Goal: Book appointment/travel/reservation

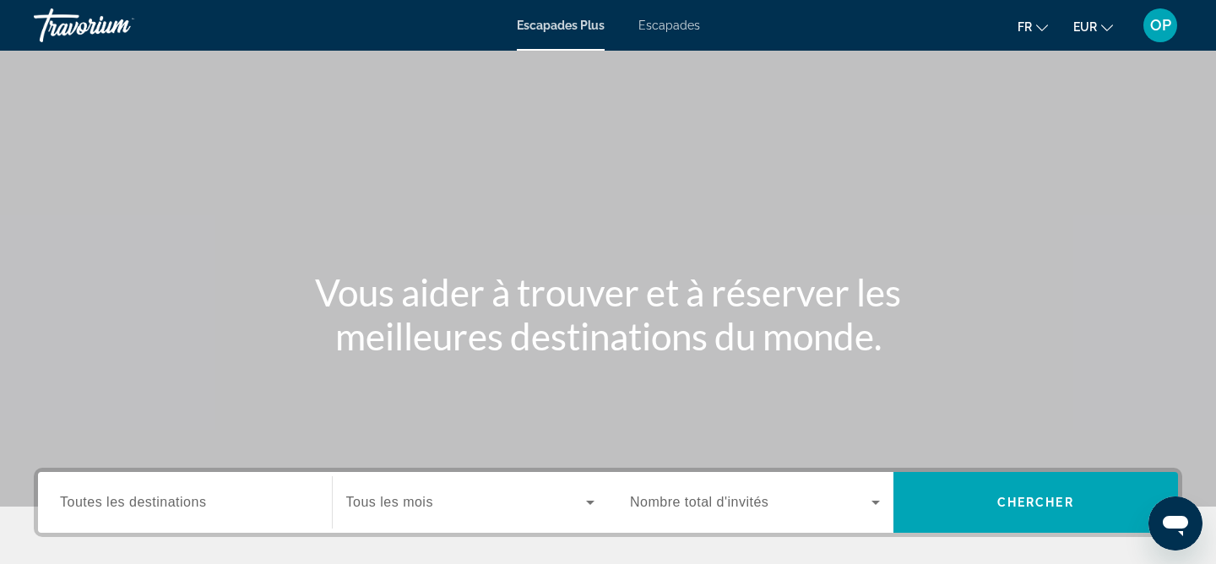
click at [170, 496] on span "Toutes les destinations" at bounding box center [133, 502] width 146 height 14
click at [170, 496] on input "Destination Toutes les destinations" at bounding box center [185, 503] width 250 height 20
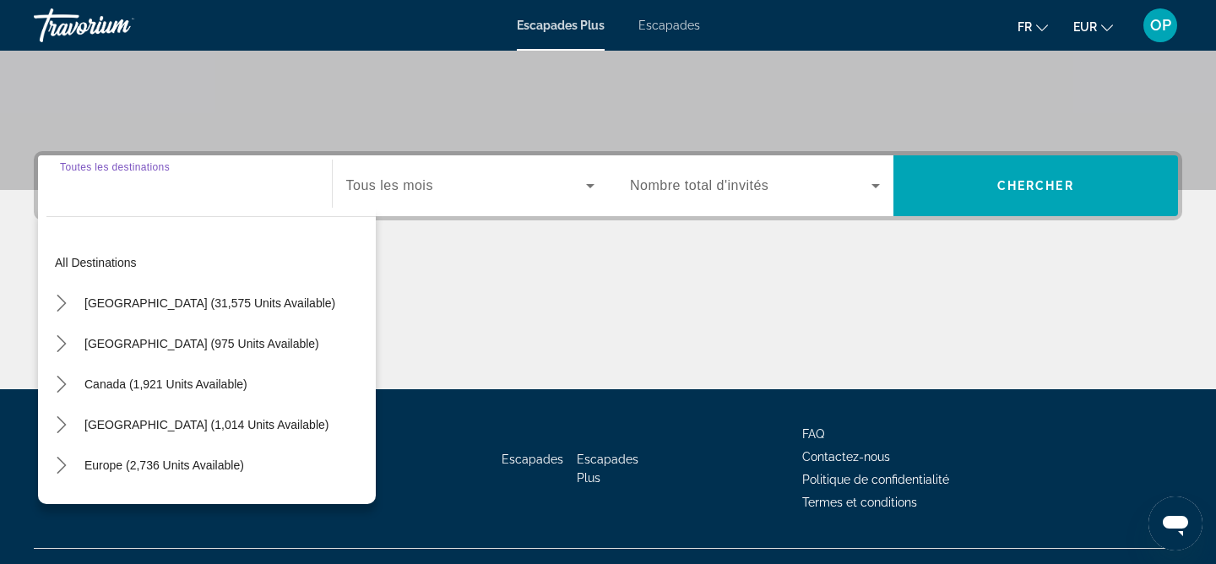
scroll to position [349, 0]
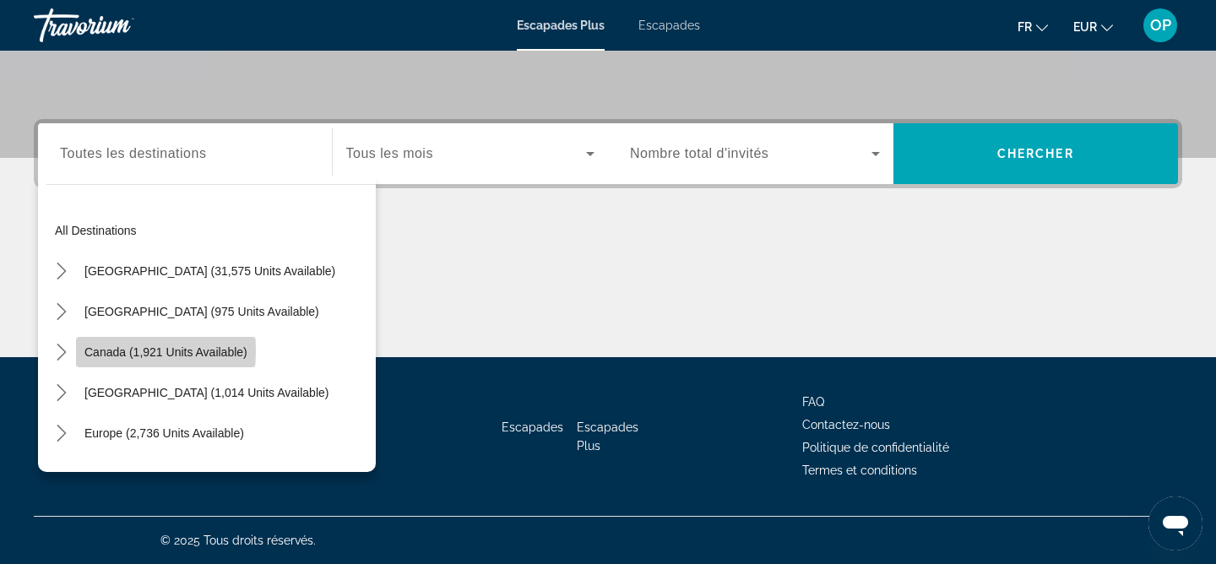
click at [147, 350] on span "Canada (1,921 units available)" at bounding box center [165, 352] width 163 height 14
type input "**********"
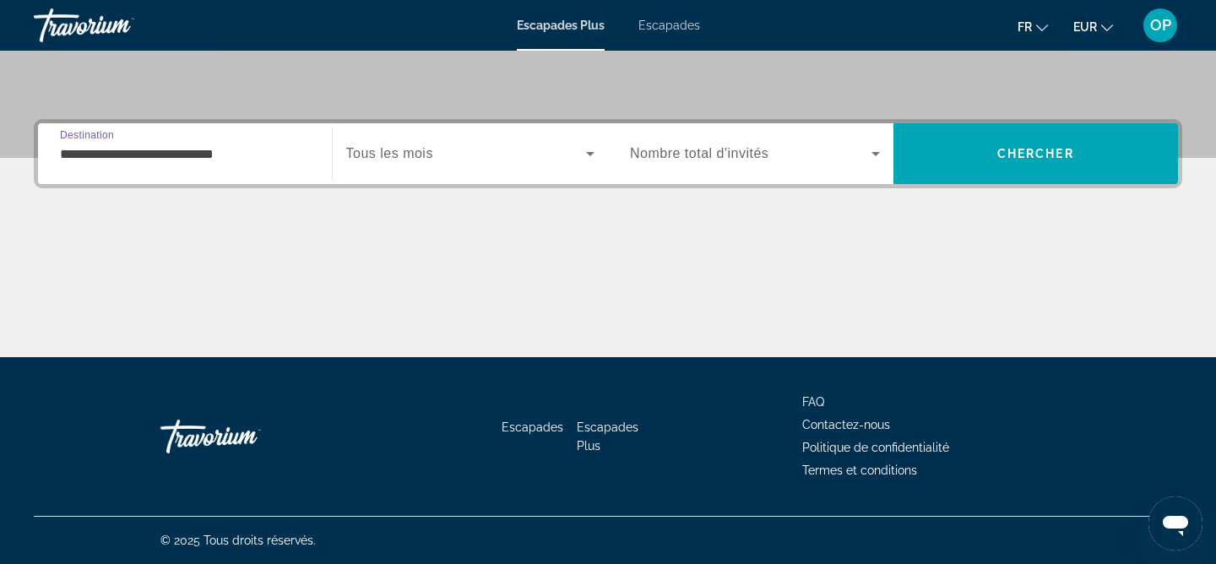
click at [593, 147] on icon "Widget de recherche" at bounding box center [590, 154] width 20 height 20
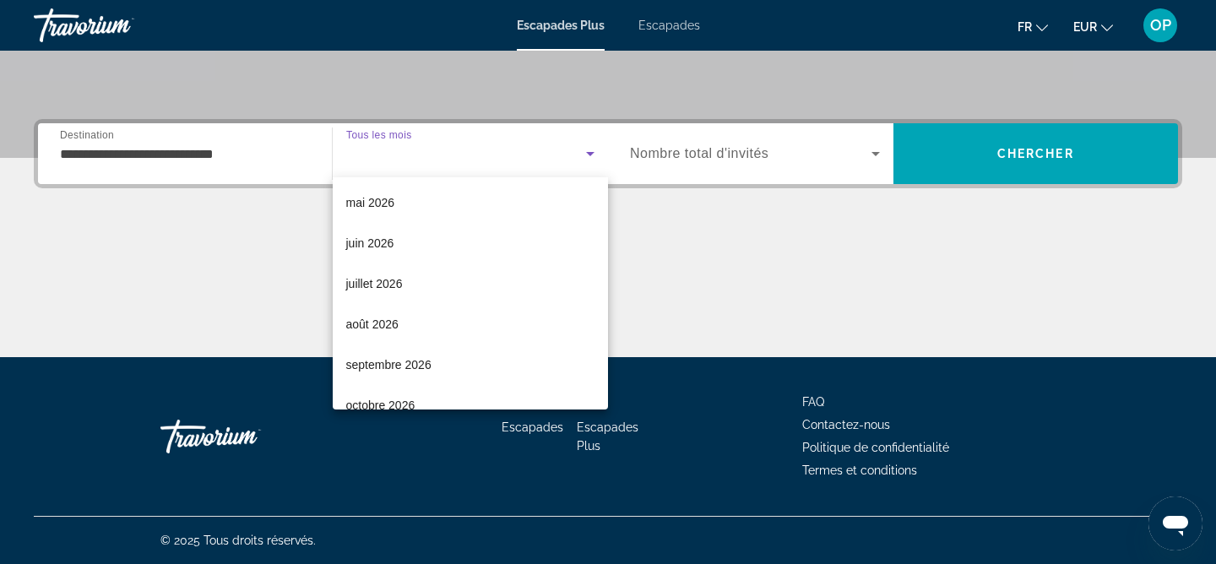
scroll to position [328, 0]
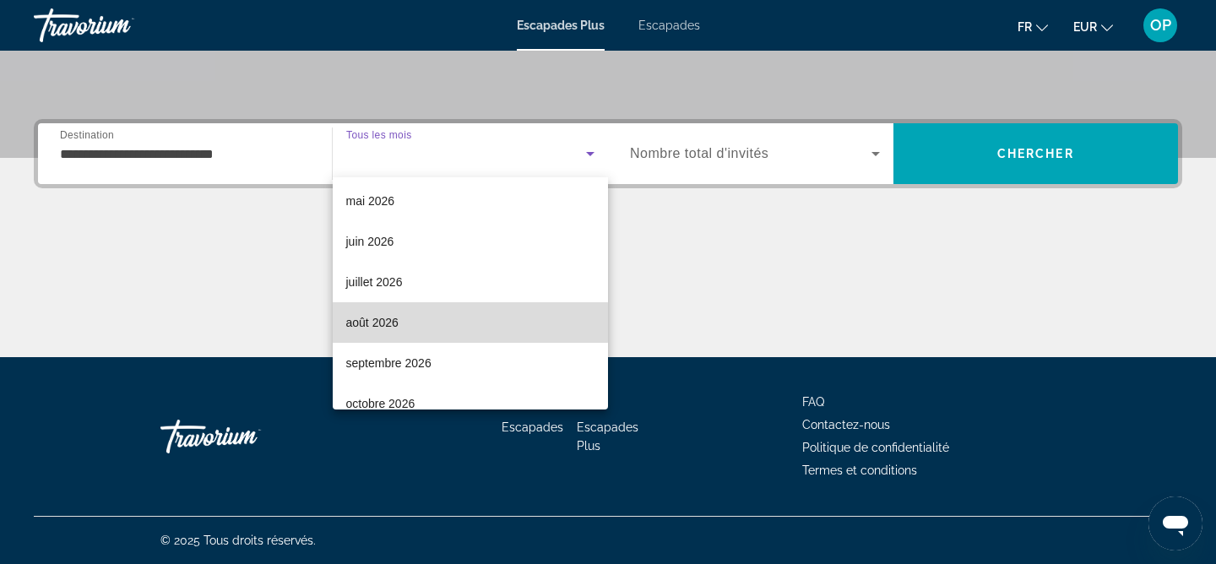
click at [389, 323] on font "août 2026" at bounding box center [372, 323] width 52 height 14
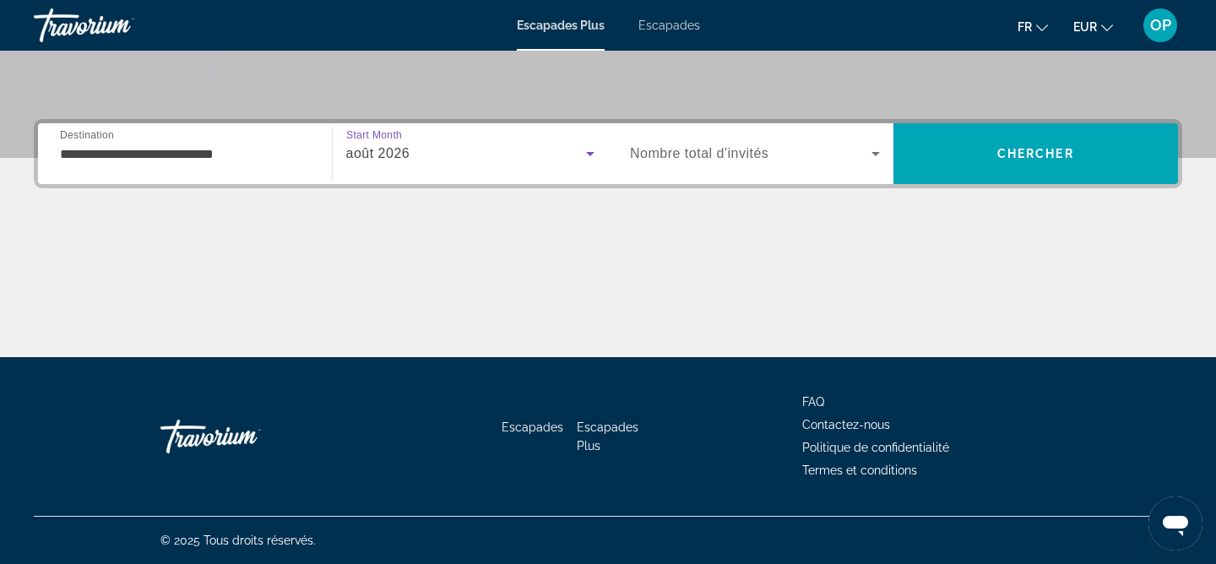
click at [873, 148] on icon "Widget de recherche" at bounding box center [875, 154] width 20 height 20
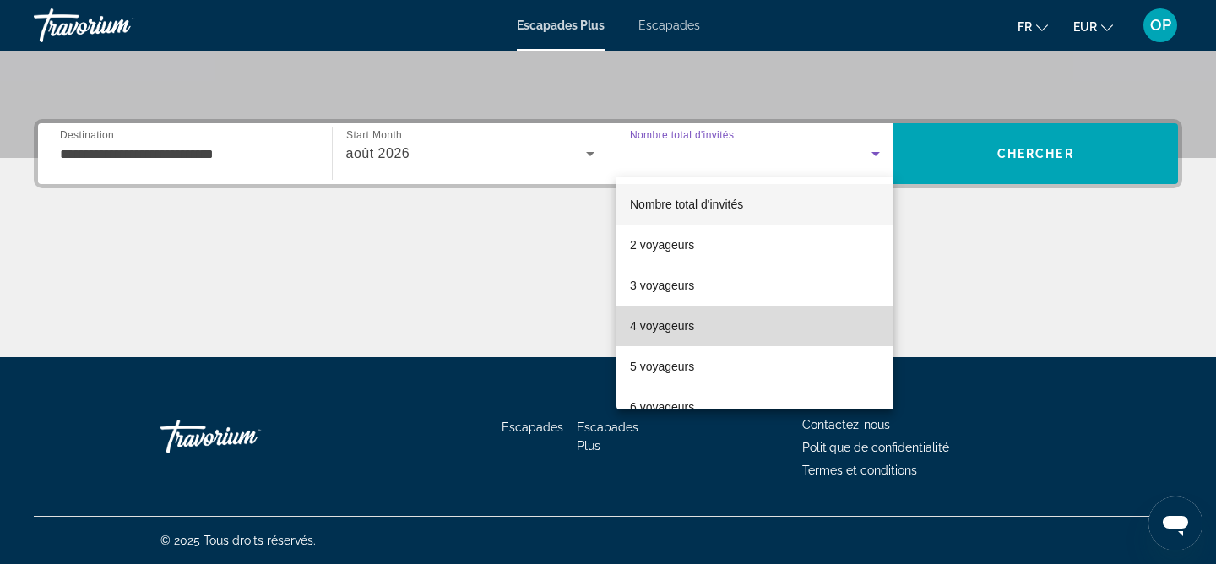
click at [686, 329] on font "4 voyageurs" at bounding box center [662, 326] width 64 height 14
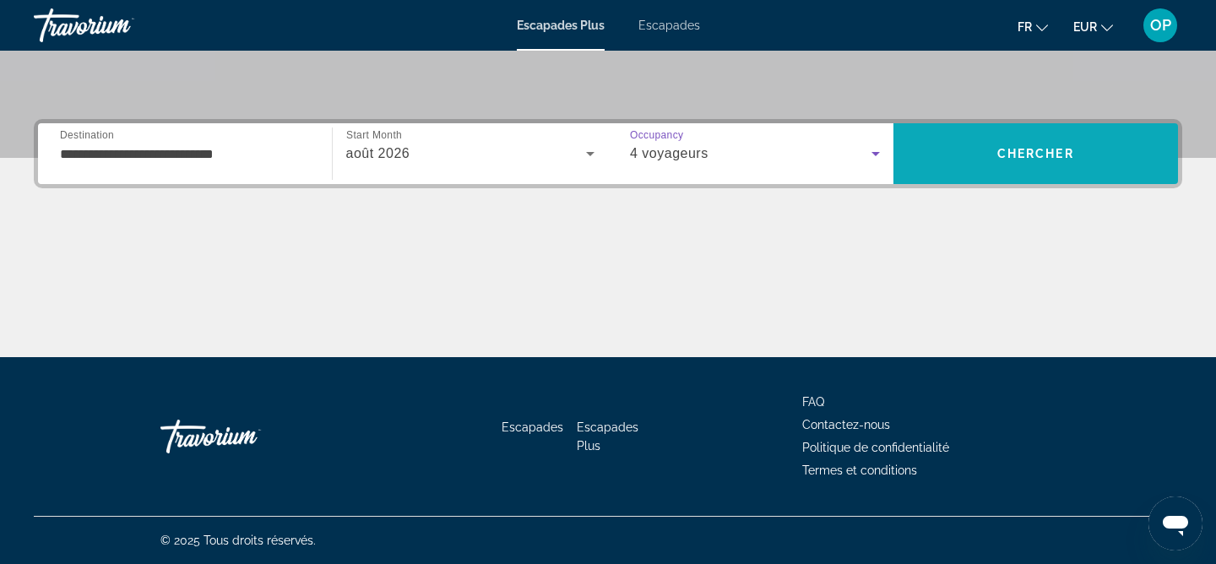
click at [1055, 152] on span "Chercher" at bounding box center [1035, 154] width 77 height 14
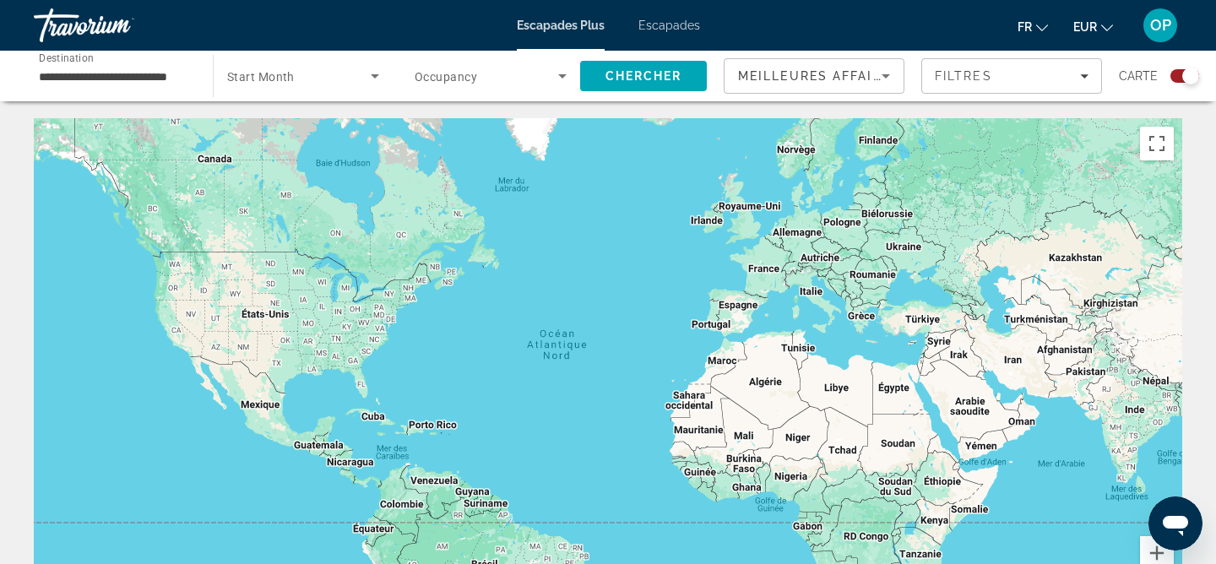
click at [673, 21] on font "Escapades" at bounding box center [669, 26] width 62 height 14
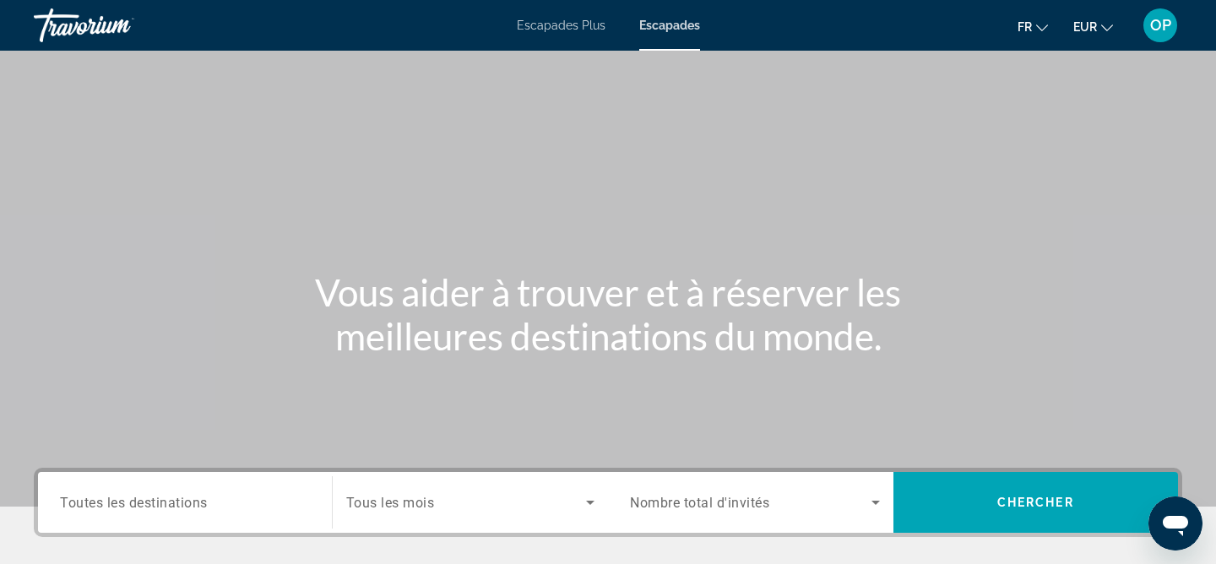
click at [176, 499] on span "Toutes les destinations" at bounding box center [134, 502] width 148 height 16
click at [176, 499] on input "Destination Toutes les destinations" at bounding box center [185, 503] width 250 height 20
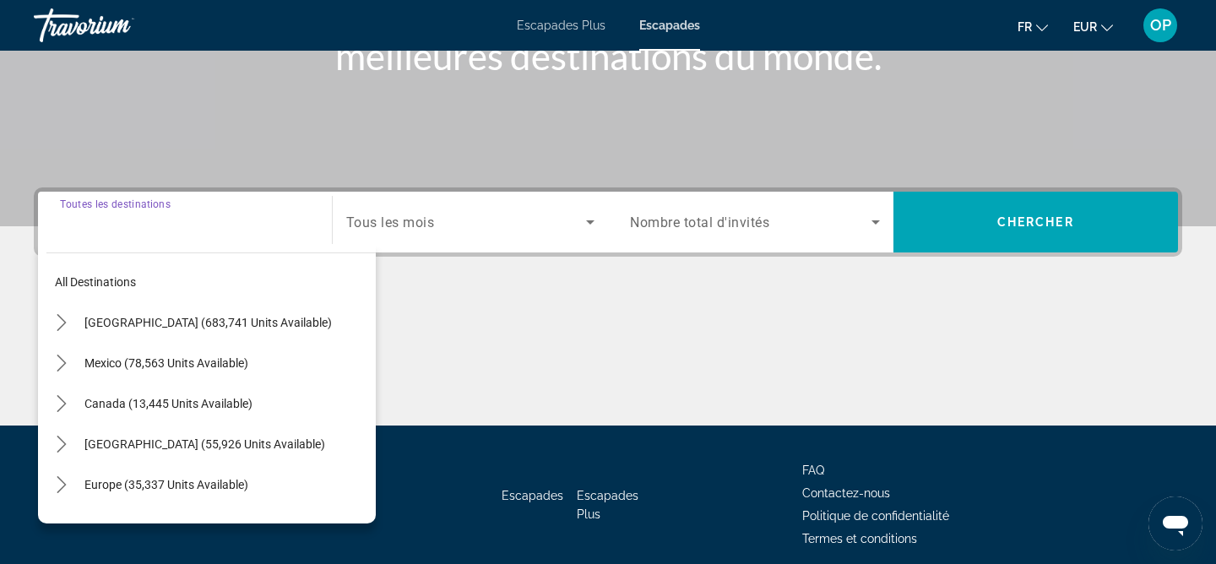
scroll to position [349, 0]
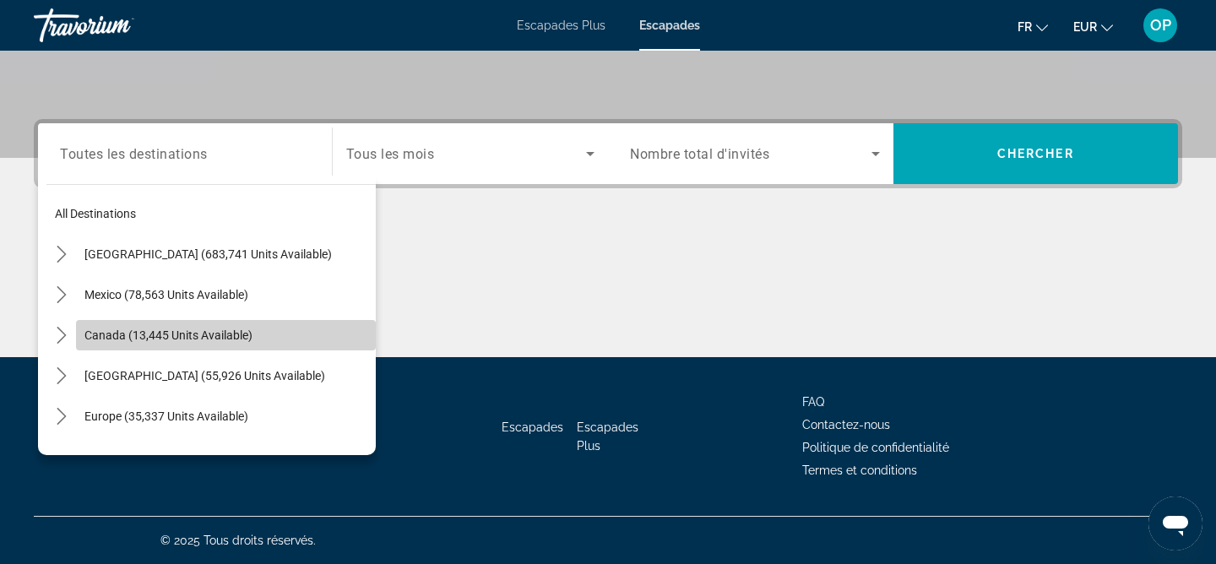
click at [169, 339] on span "Canada (13,445 units available)" at bounding box center [168, 335] width 168 height 14
type input "**********"
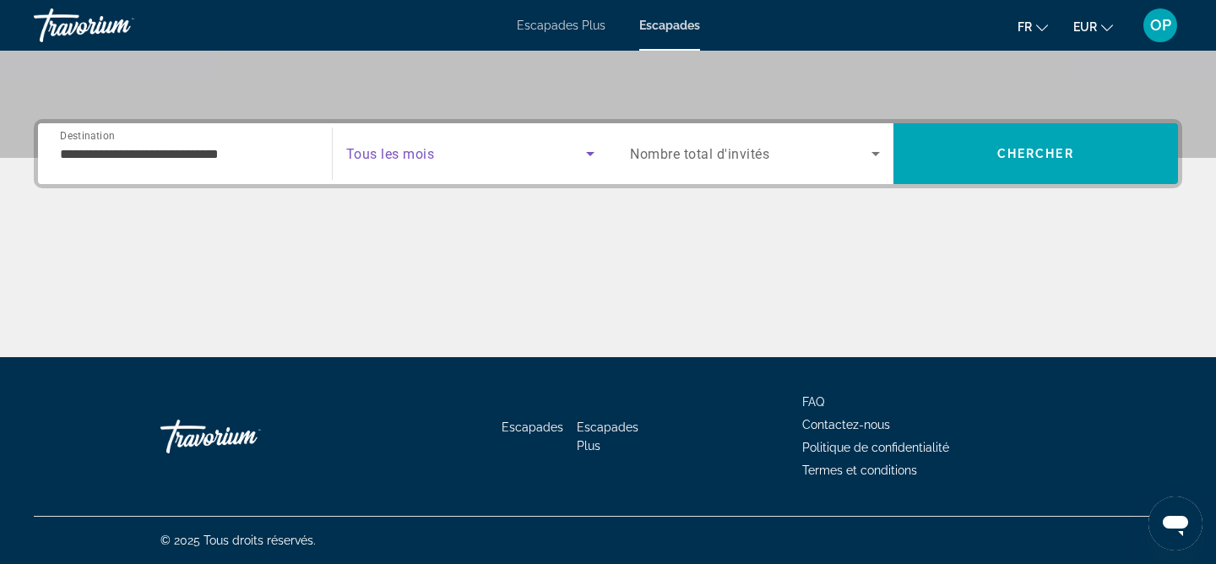
click at [587, 151] on icon "Search widget" at bounding box center [590, 154] width 20 height 20
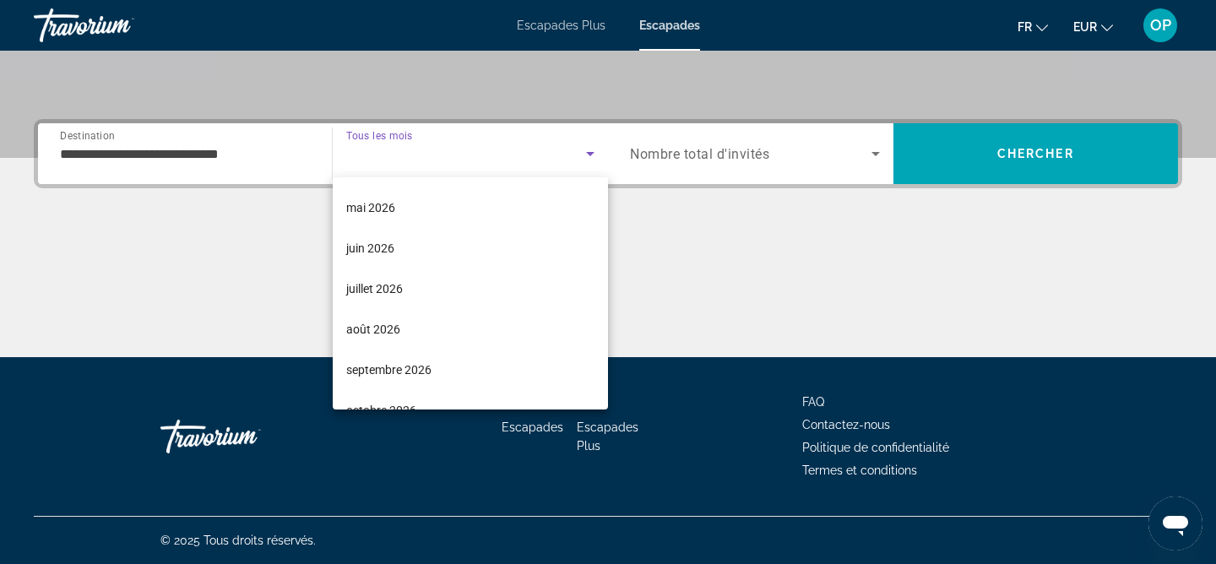
scroll to position [332, 0]
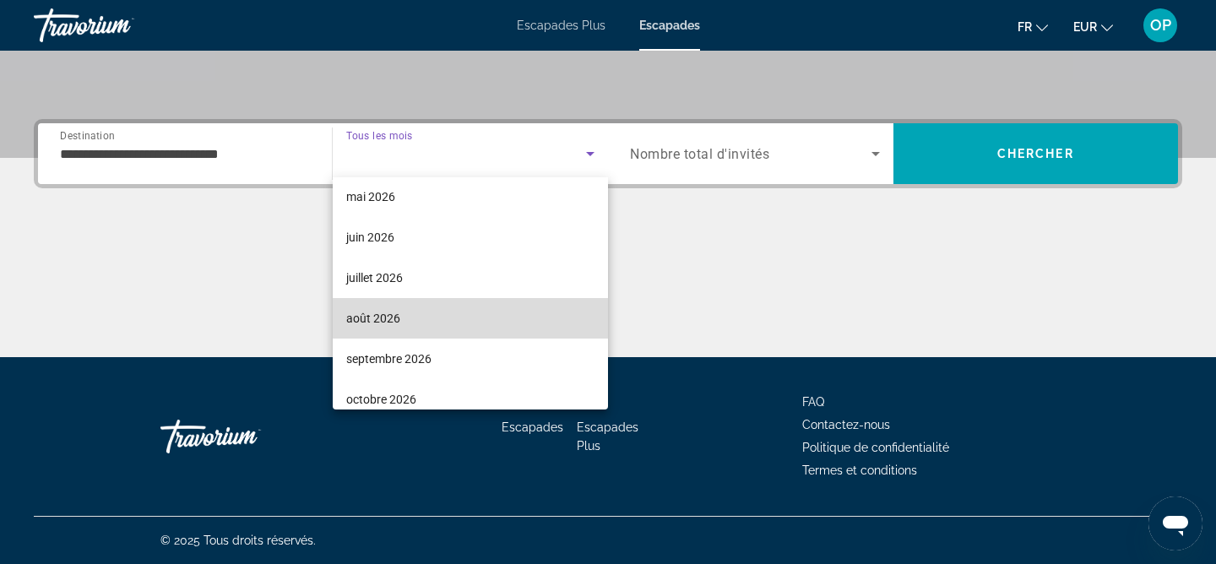
click at [382, 308] on span "août 2026" at bounding box center [373, 318] width 54 height 20
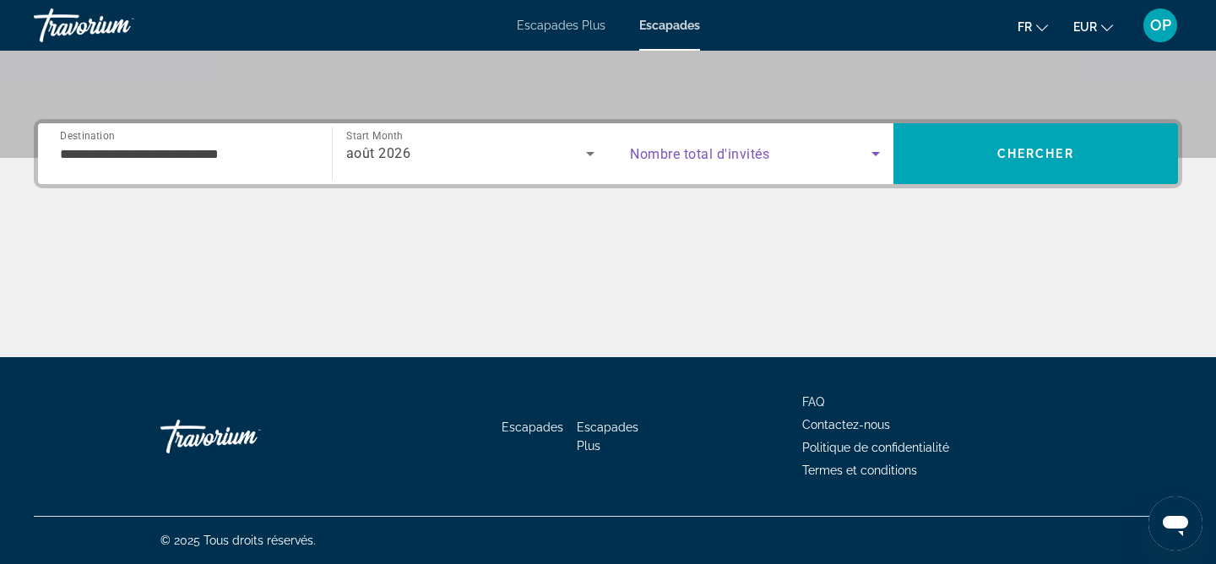
click at [868, 155] on icon "Search widget" at bounding box center [875, 154] width 20 height 20
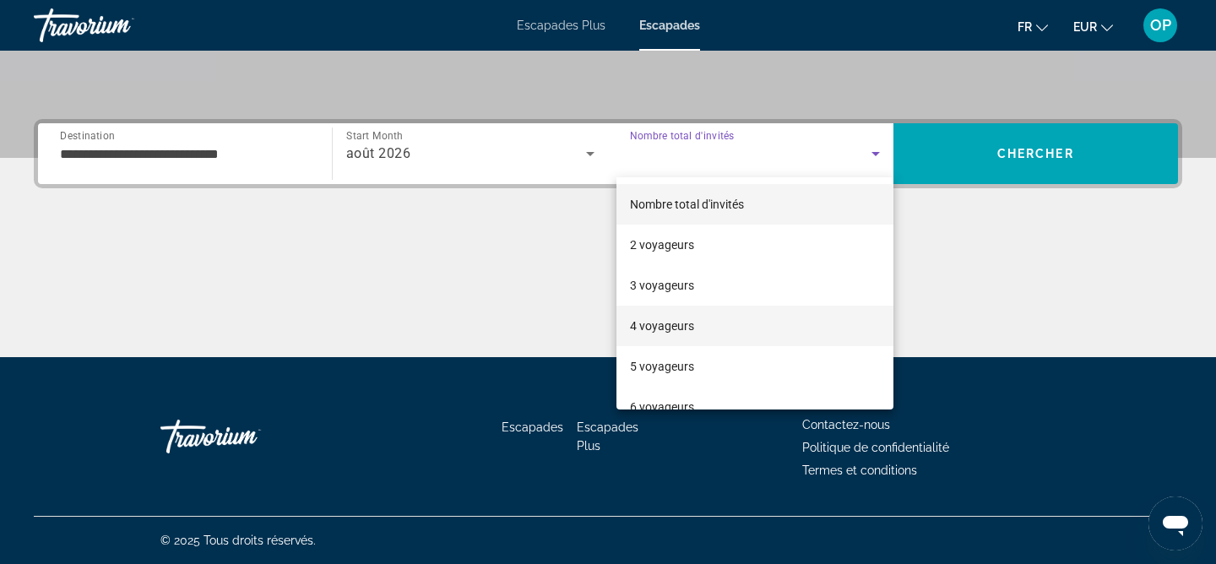
click at [691, 329] on font "4 voyageurs" at bounding box center [662, 326] width 64 height 14
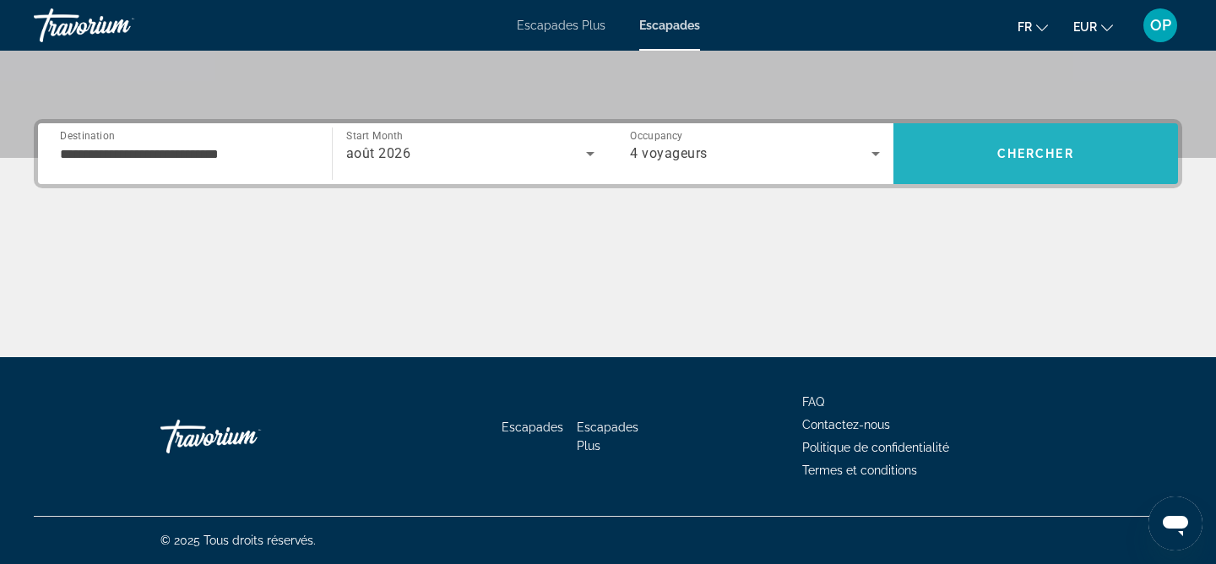
click at [1053, 153] on span "Chercher" at bounding box center [1035, 154] width 77 height 14
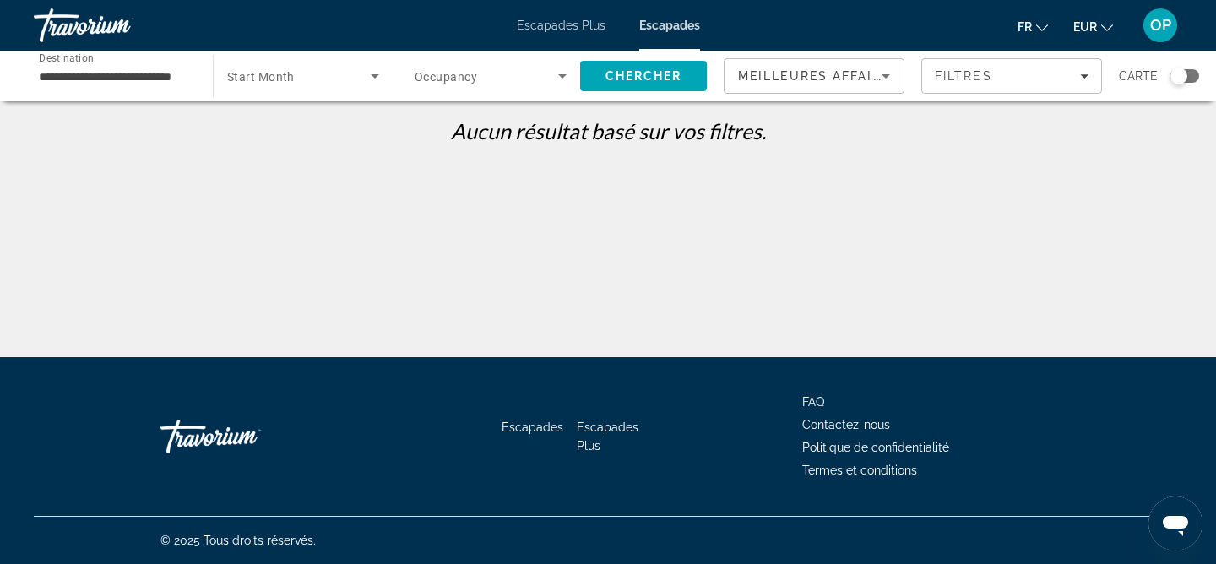
click at [382, 74] on icon "Search widget" at bounding box center [375, 76] width 20 height 20
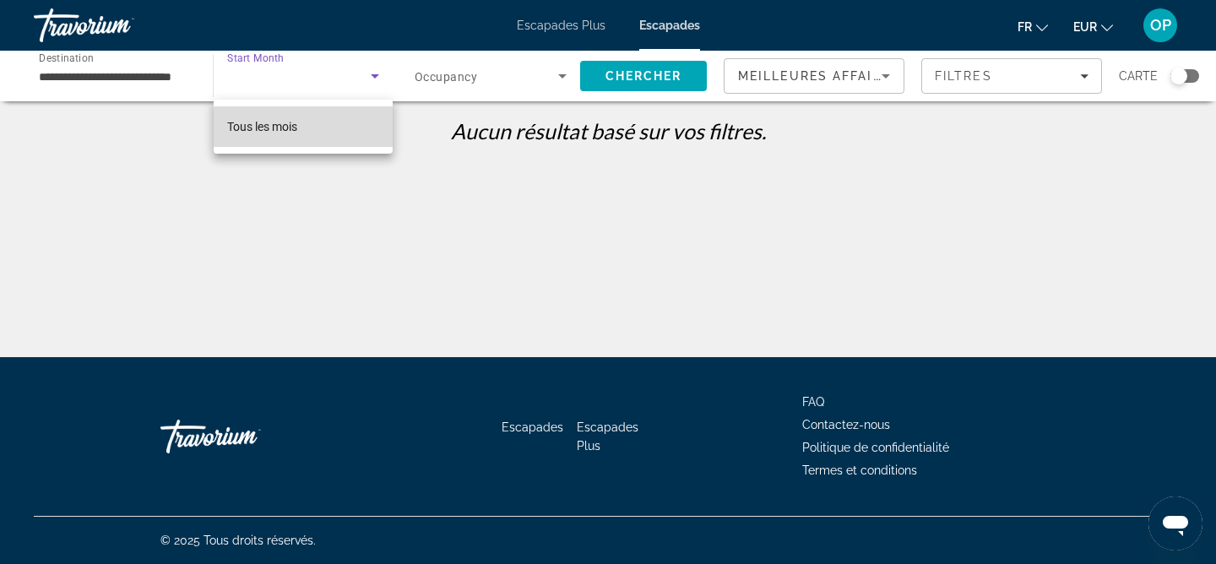
click at [325, 132] on mat-option "Tous les mois" at bounding box center [303, 126] width 179 height 41
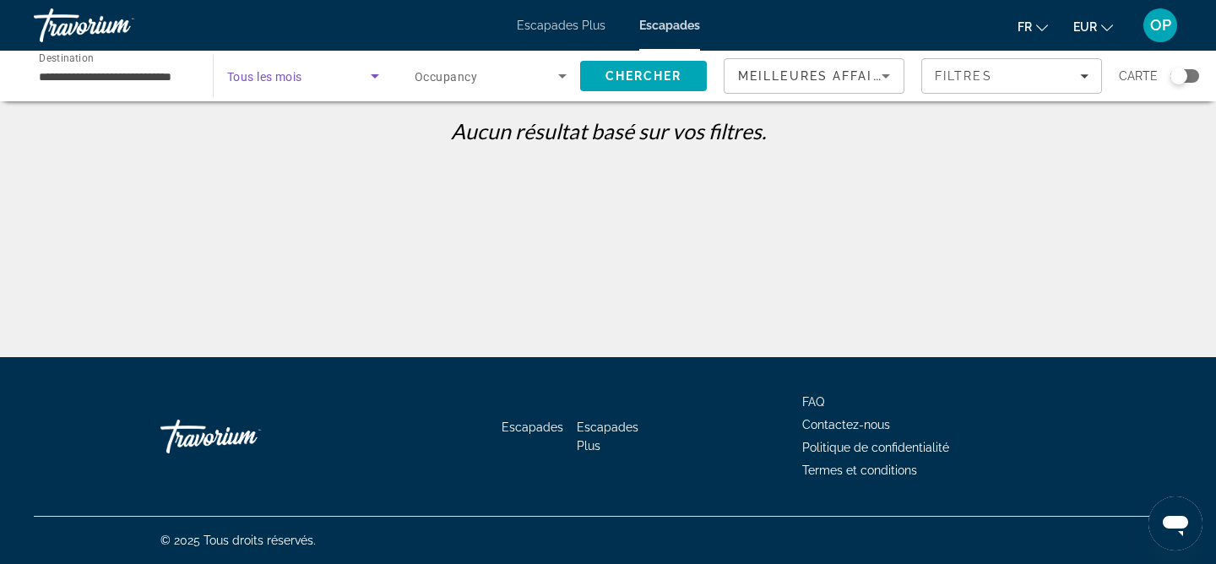
click at [561, 74] on icon "Search widget" at bounding box center [562, 76] width 8 height 4
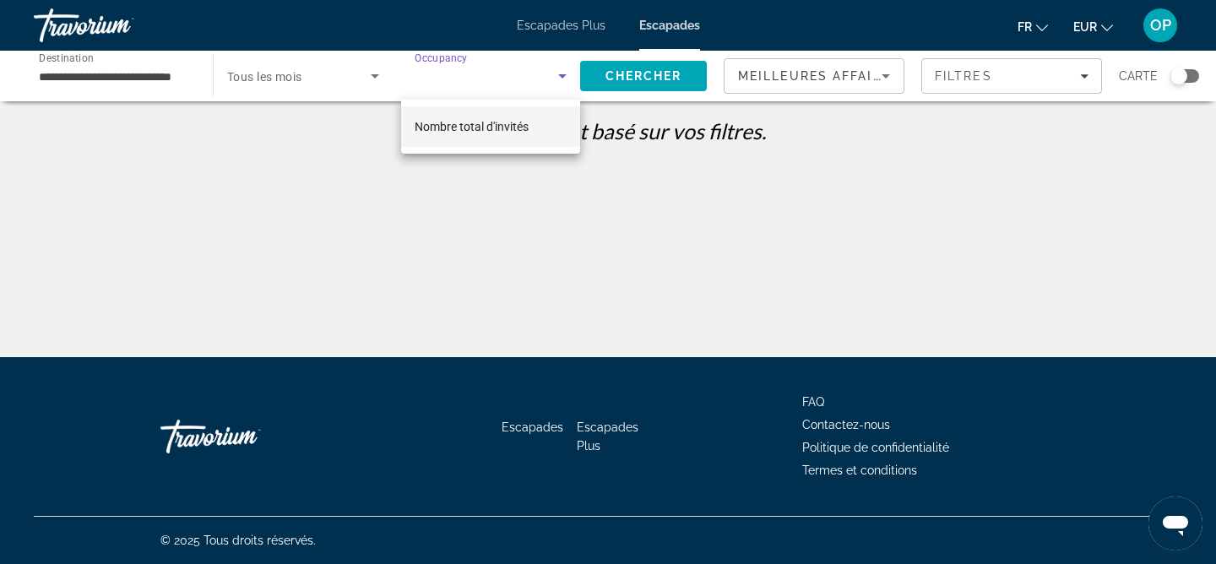
click at [511, 125] on font "Nombre total d'invités" at bounding box center [472, 127] width 114 height 14
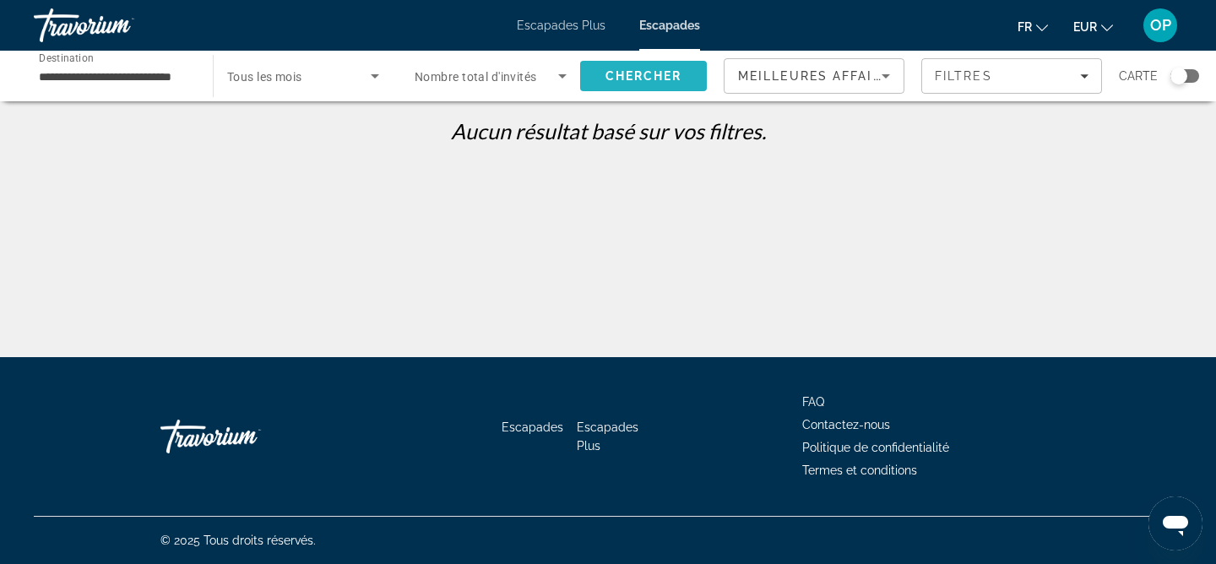
click at [655, 80] on span "Chercher" at bounding box center [643, 76] width 77 height 14
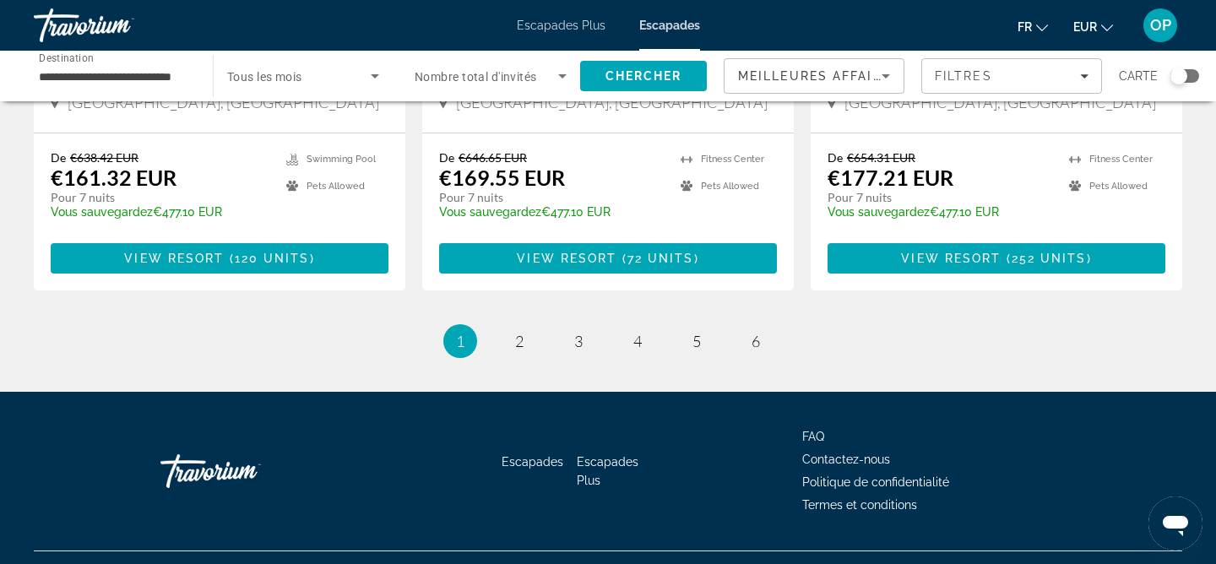
scroll to position [2218, 0]
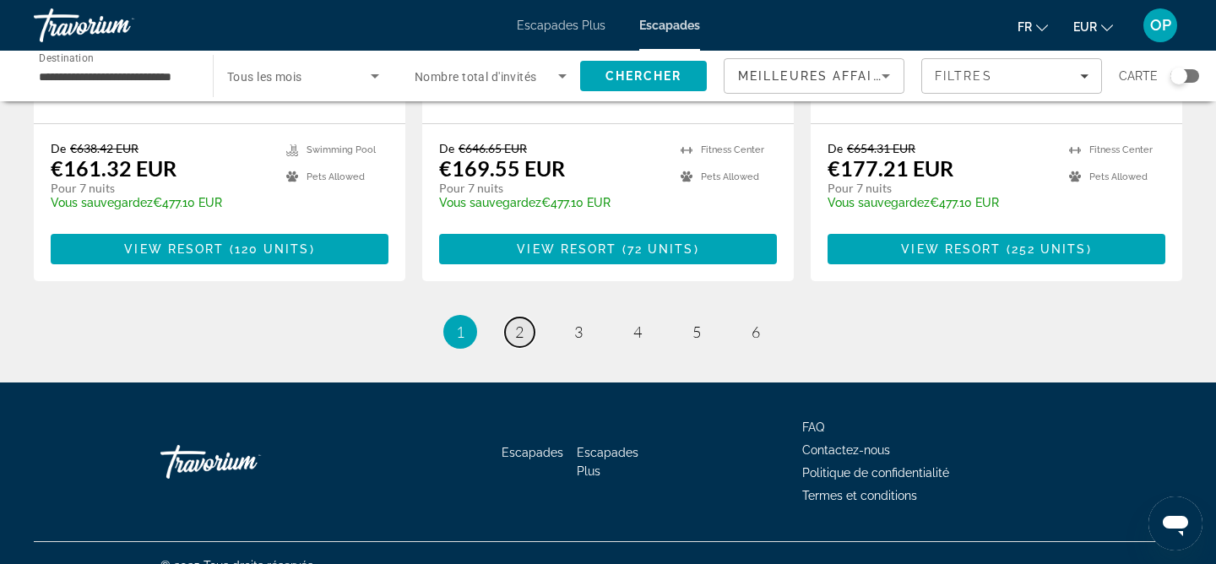
click at [519, 323] on span "2" at bounding box center [519, 332] width 8 height 19
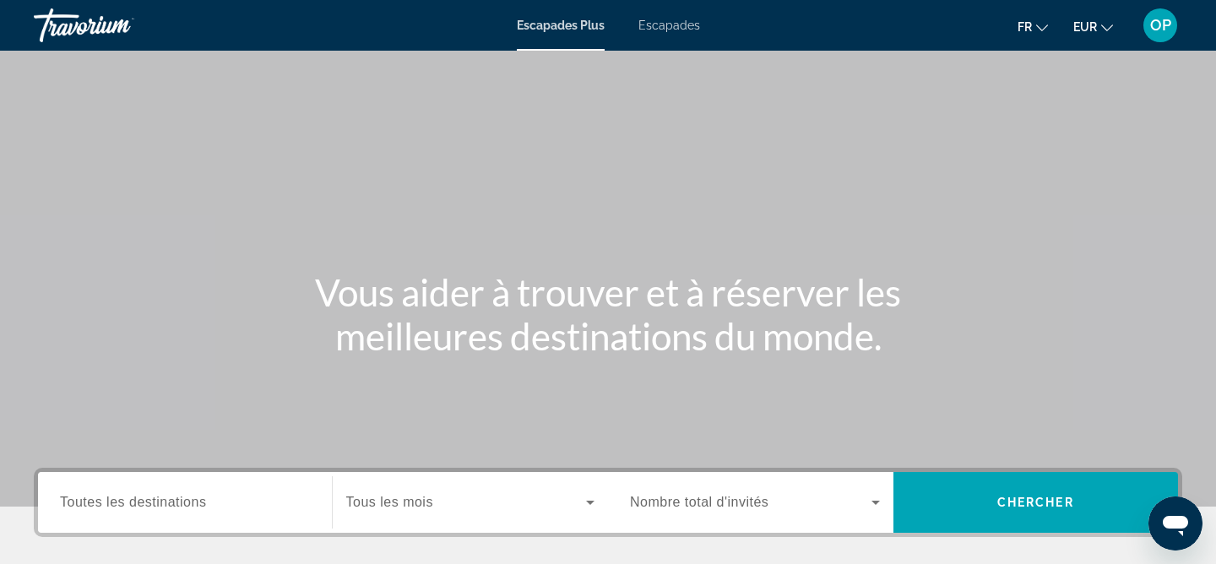
click at [150, 500] on span "Toutes les destinations" at bounding box center [133, 502] width 146 height 14
click at [150, 500] on input "Destination Toutes les destinations" at bounding box center [185, 503] width 250 height 20
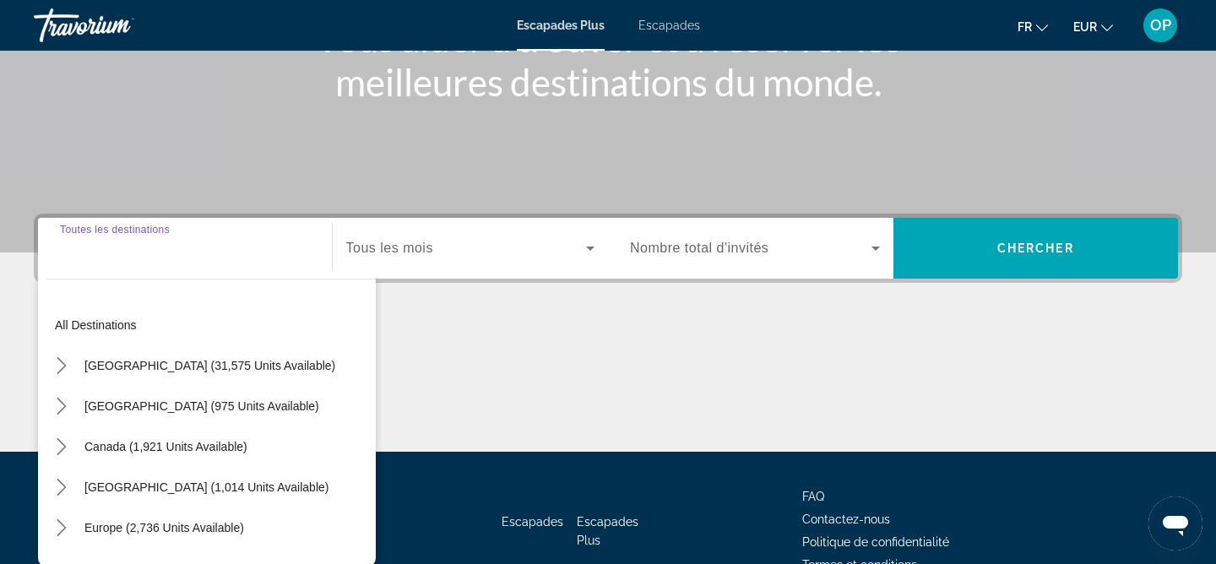
scroll to position [349, 0]
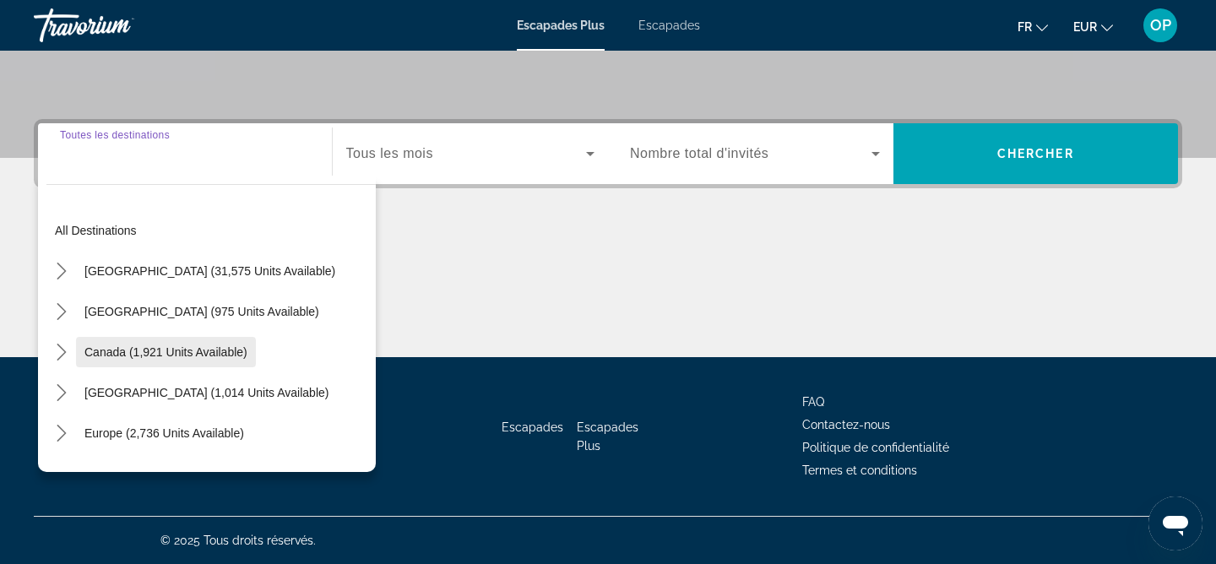
click at [141, 347] on span "Canada (1,921 units available)" at bounding box center [165, 352] width 163 height 14
type input "**********"
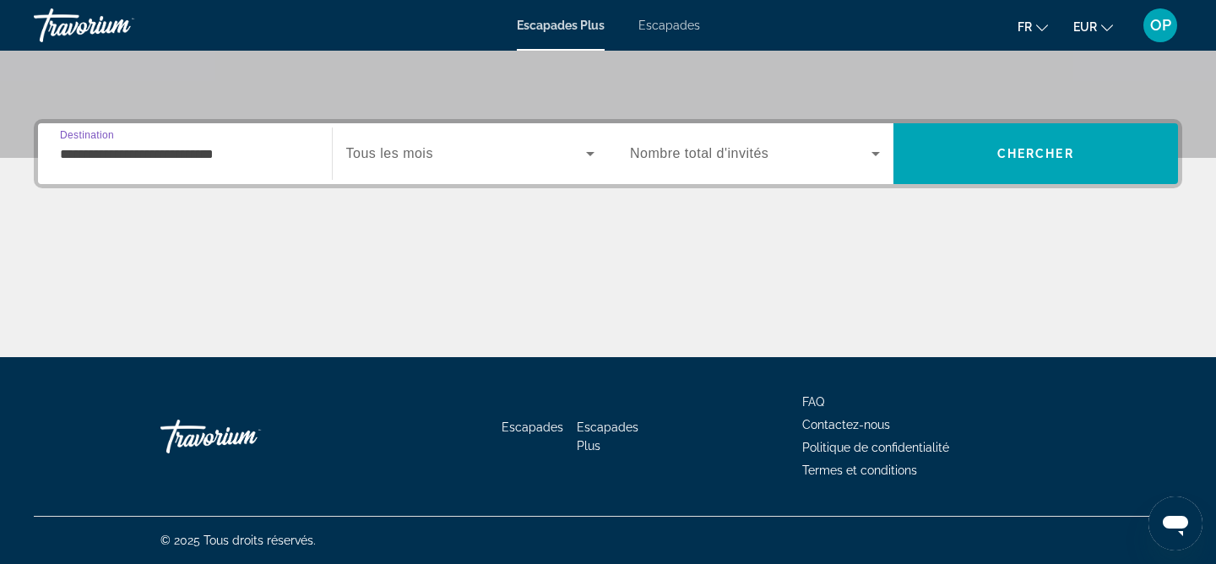
click at [589, 151] on icon "Widget de recherche" at bounding box center [590, 154] width 20 height 20
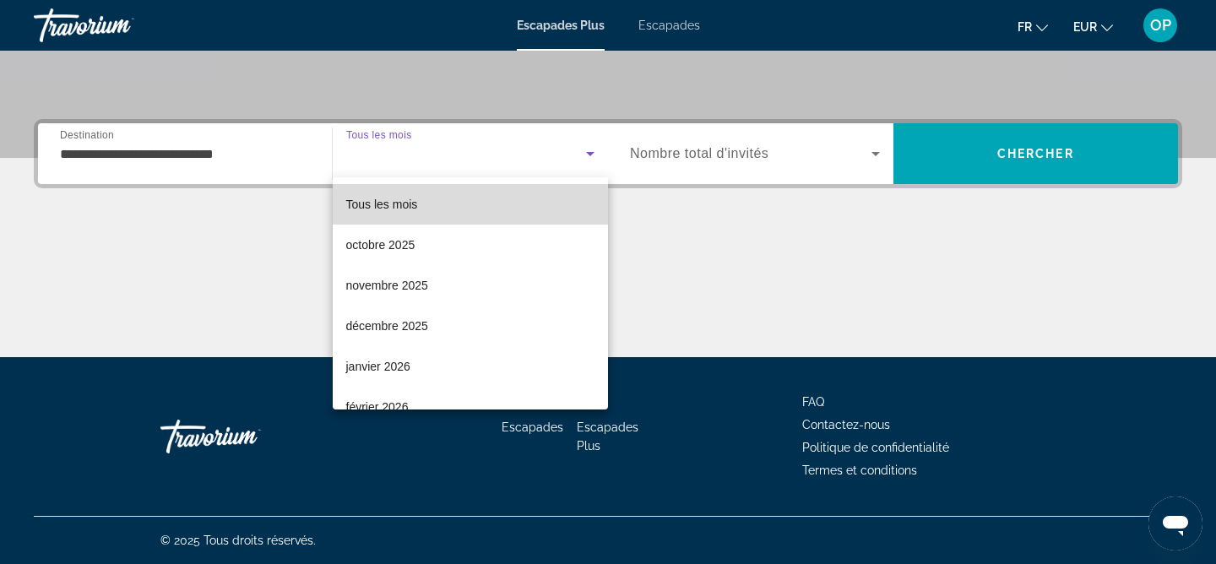
click at [409, 205] on font "Tous les mois" at bounding box center [382, 205] width 72 height 14
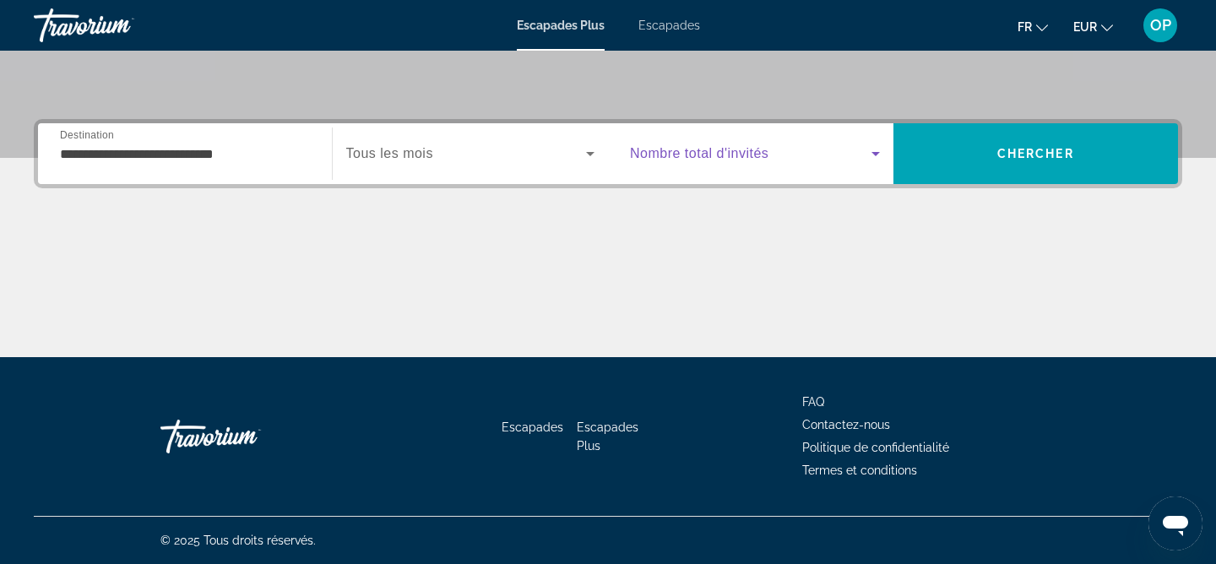
click at [882, 153] on icon "Widget de recherche" at bounding box center [875, 154] width 20 height 20
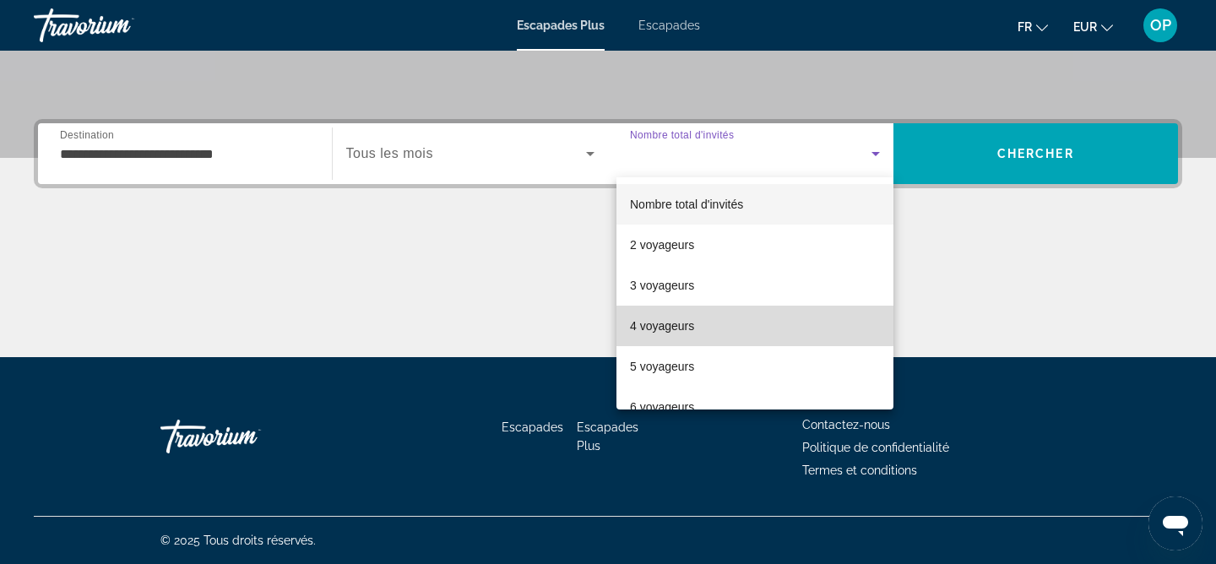
click at [689, 319] on font "4 voyageurs" at bounding box center [662, 326] width 64 height 14
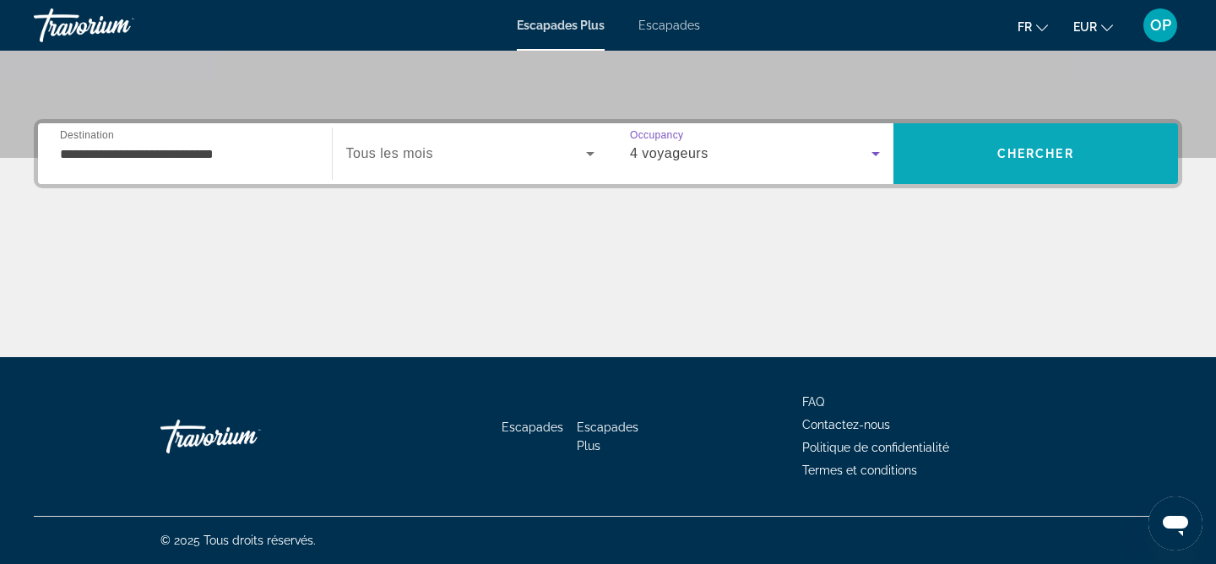
click at [1041, 156] on span "Chercher" at bounding box center [1035, 154] width 77 height 14
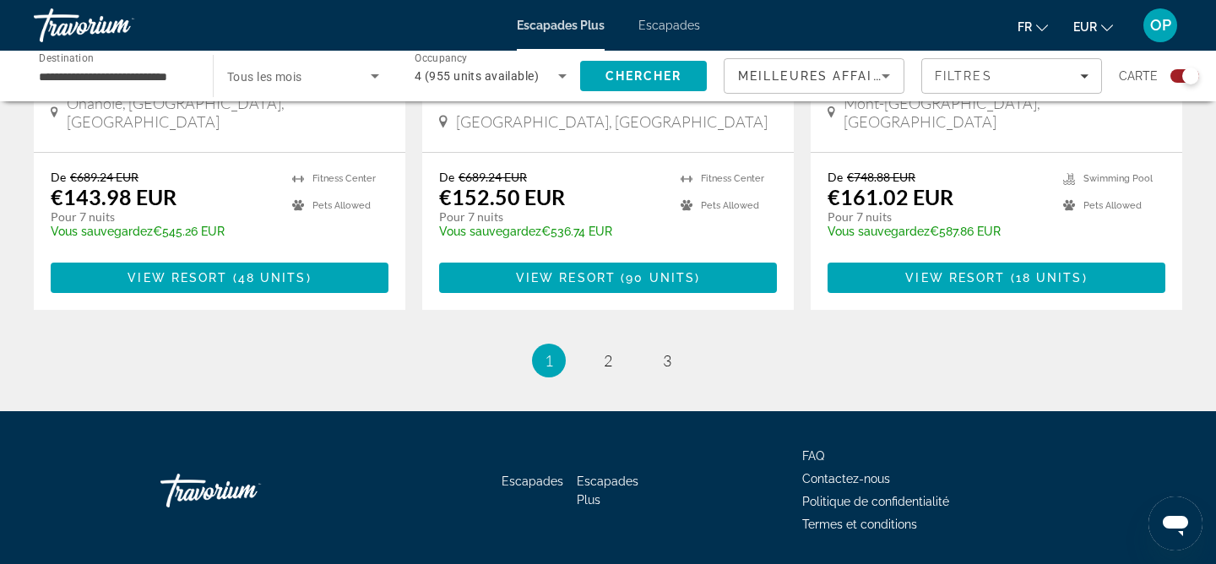
scroll to position [2767, 0]
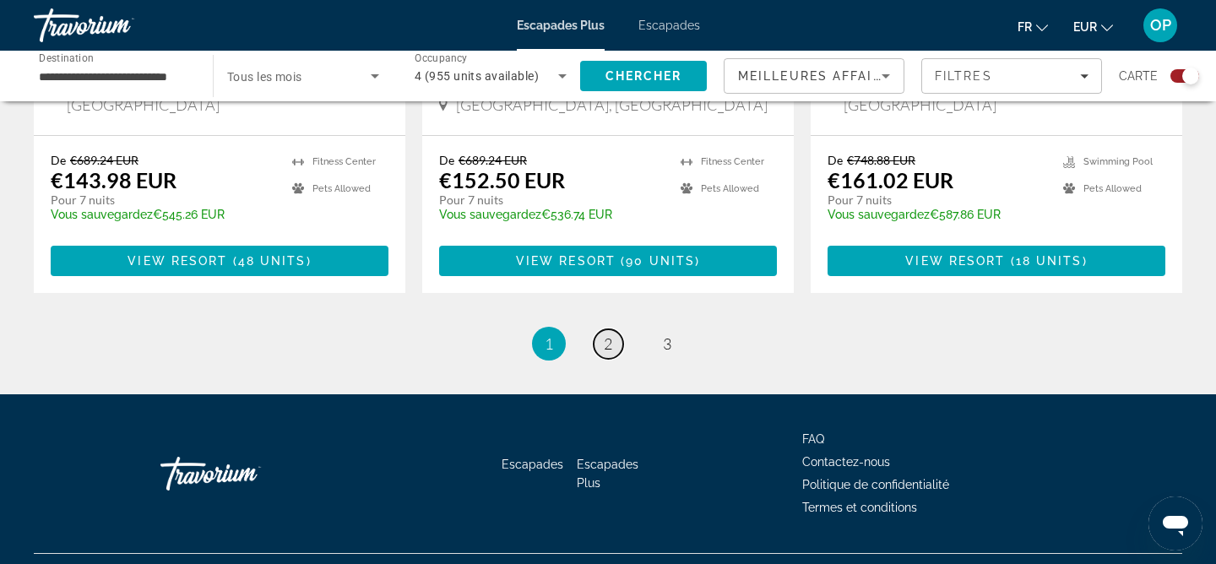
click at [604, 334] on span "2" at bounding box center [608, 343] width 8 height 19
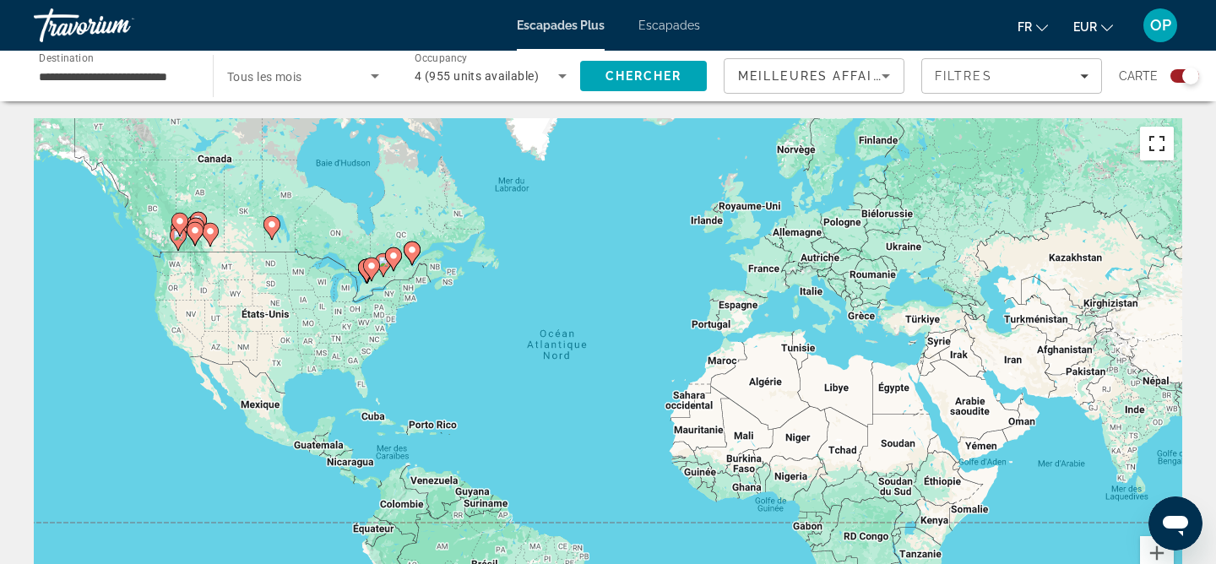
click at [1156, 154] on button "Passer en plein écran" at bounding box center [1157, 144] width 34 height 34
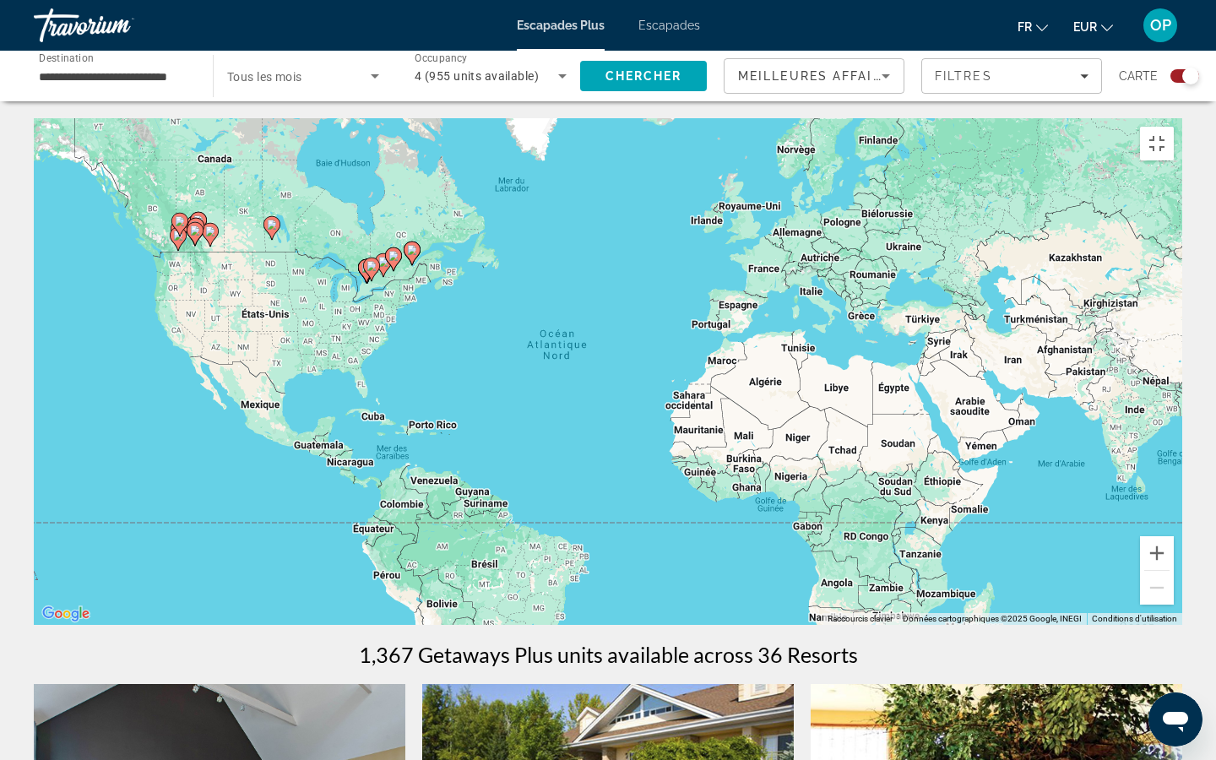
click at [370, 248] on div "Pour activer le glissement avec le clavier, appuyez sur Alt+Entrée. Une fois ce…" at bounding box center [608, 371] width 1148 height 507
click at [1173, 127] on button "Passer en plein écran" at bounding box center [1157, 144] width 34 height 34
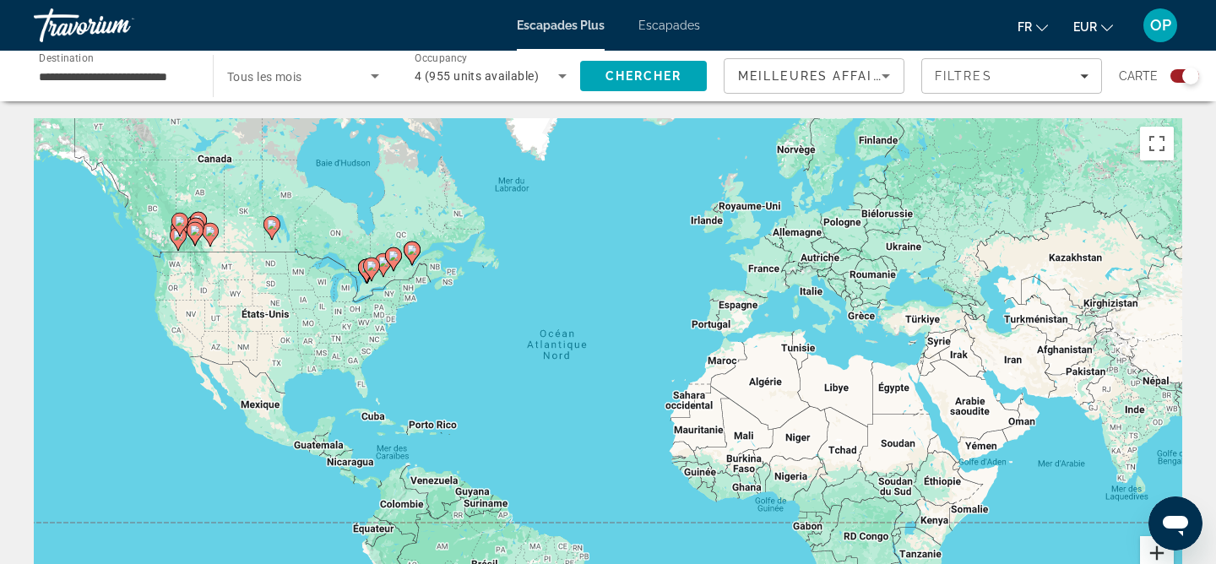
click at [1154, 553] on button "Zoom avant" at bounding box center [1157, 553] width 34 height 34
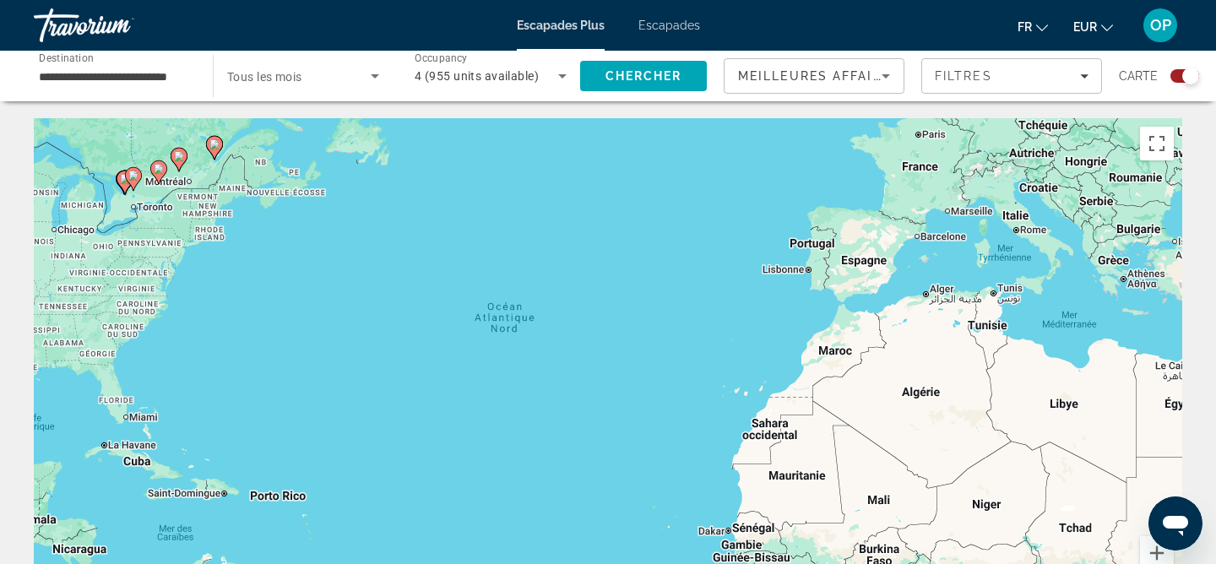
click at [160, 180] on gmp-advanced-marker "Contenu principal" at bounding box center [158, 172] width 17 height 25
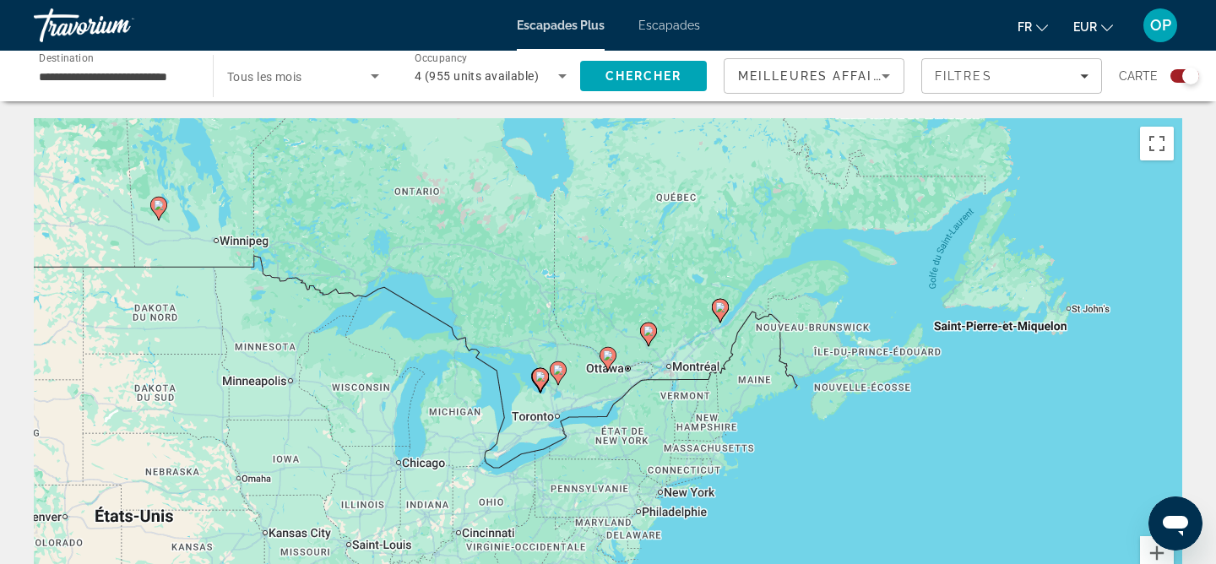
click at [608, 374] on div "Pour naviguer, appuyez sur les touches fléchées. Pour activer le glissement ave…" at bounding box center [608, 371] width 1148 height 507
click at [606, 353] on image "Contenu principal" at bounding box center [608, 355] width 10 height 10
type input "**********"
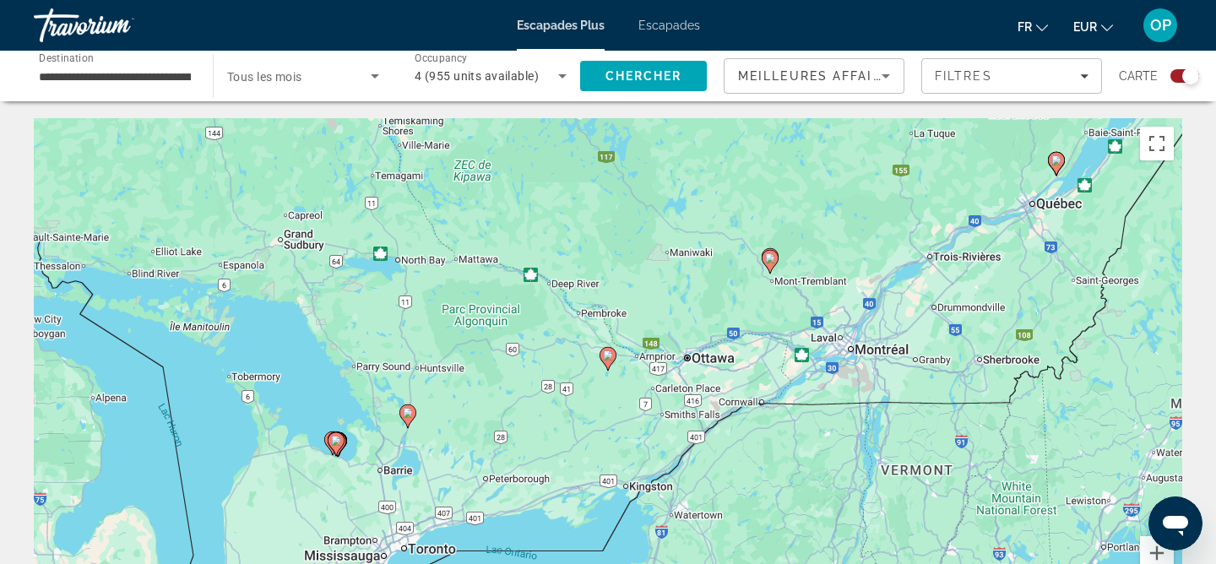
click at [605, 366] on icon "Contenu principal" at bounding box center [607, 359] width 17 height 24
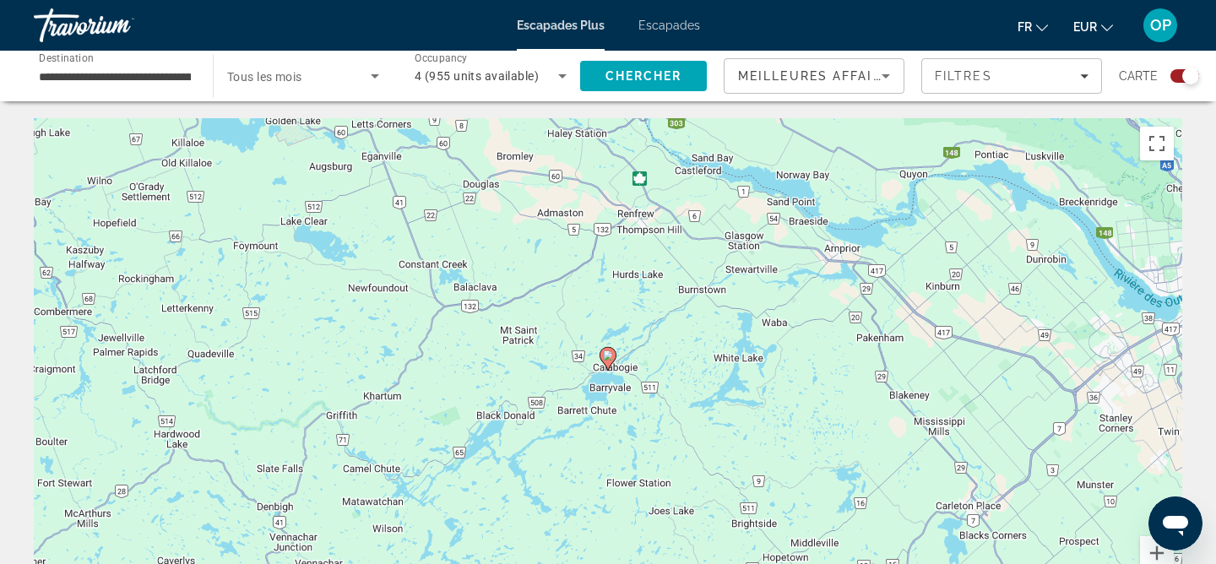
click at [608, 352] on image "Contenu principal" at bounding box center [608, 355] width 10 height 10
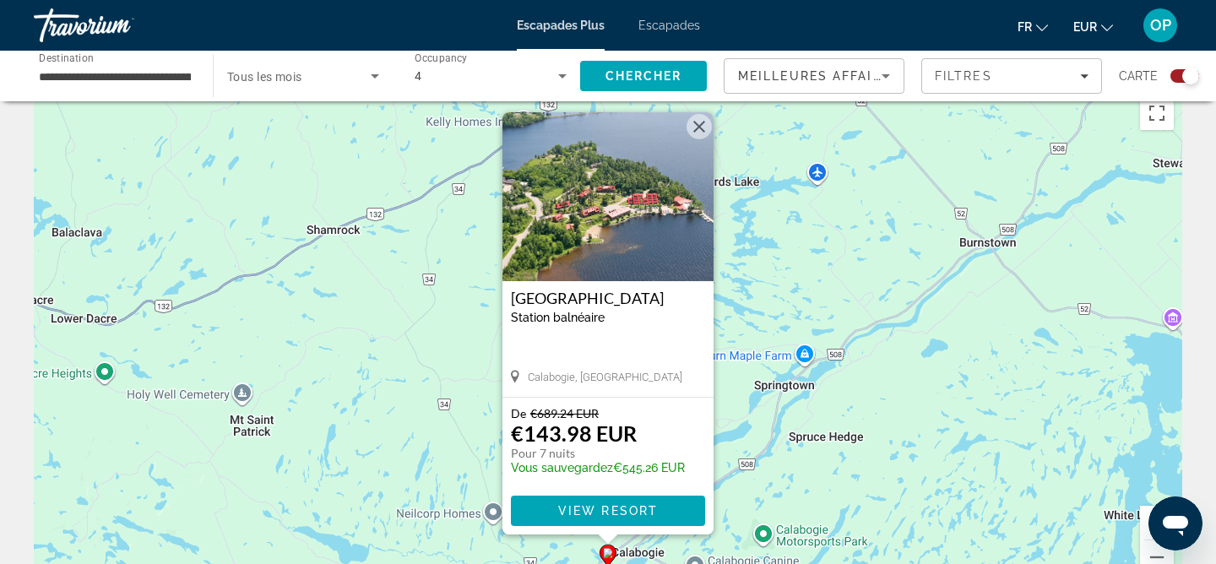
scroll to position [45, 0]
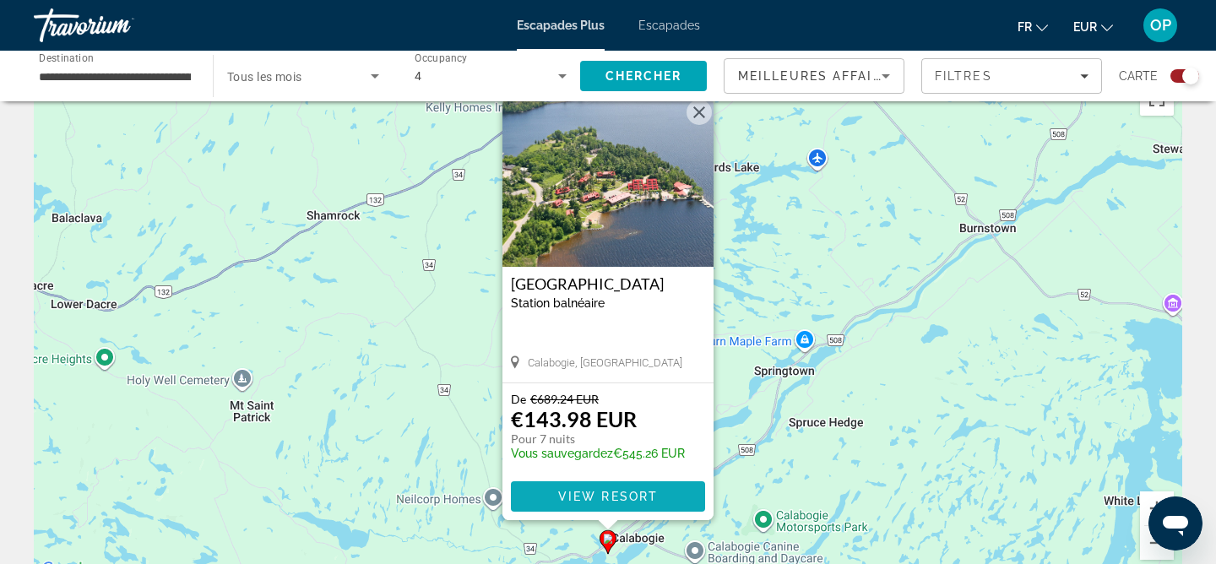
click at [609, 499] on span "View Resort" at bounding box center [608, 497] width 100 height 14
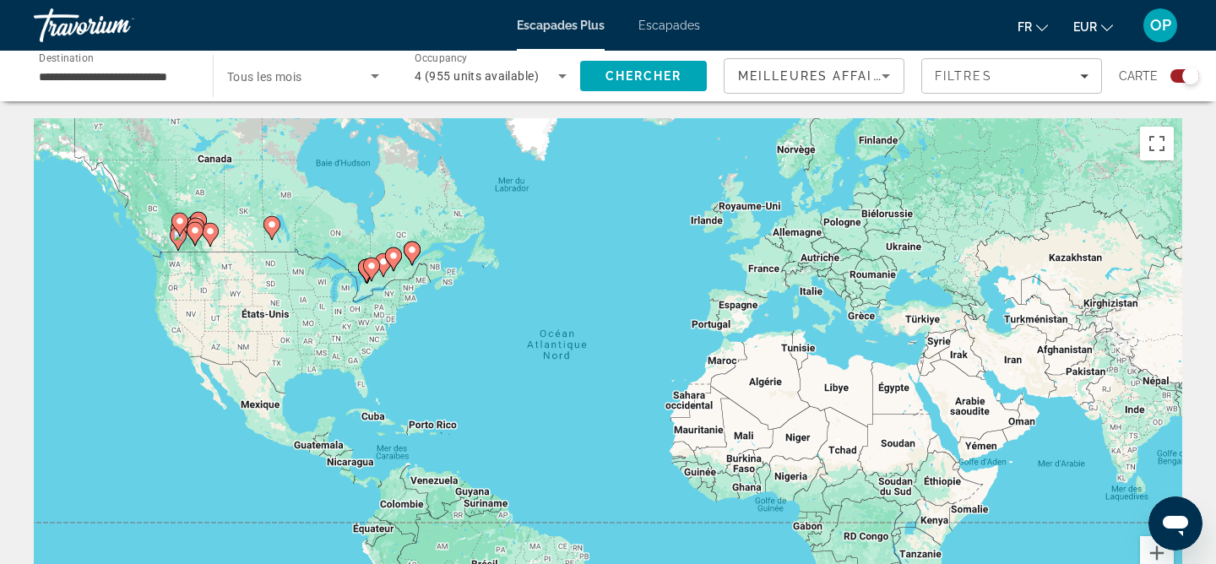
click at [190, 234] on icon "Contenu principal" at bounding box center [194, 234] width 15 height 22
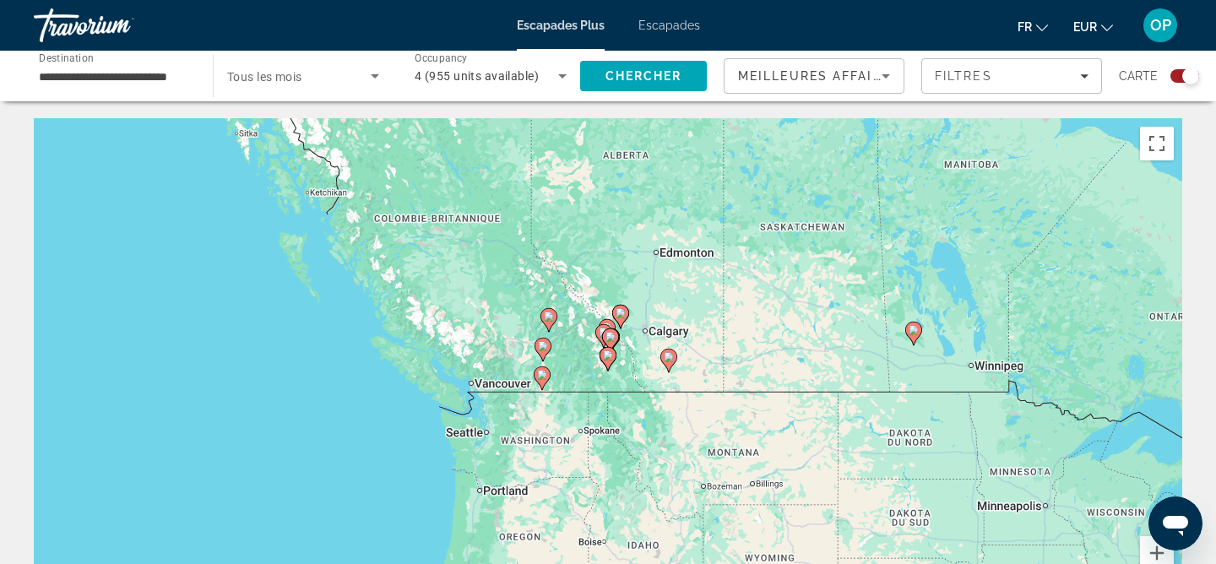
click at [543, 379] on image "Contenu principal" at bounding box center [542, 375] width 10 height 10
type input "**********"
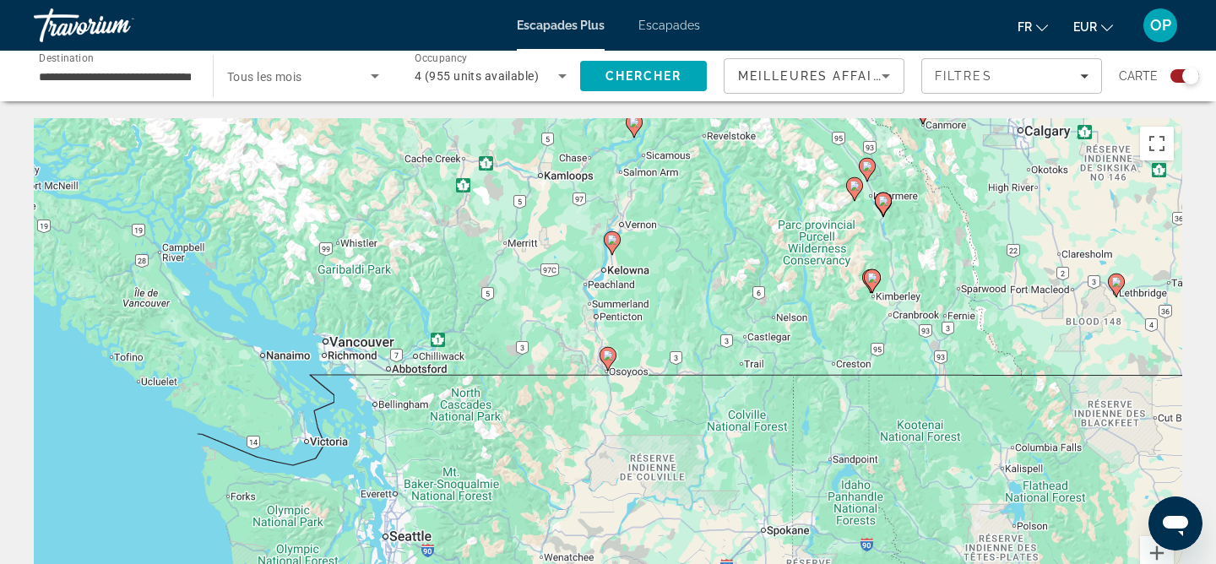
click at [610, 364] on icon "Contenu principal" at bounding box center [607, 359] width 15 height 22
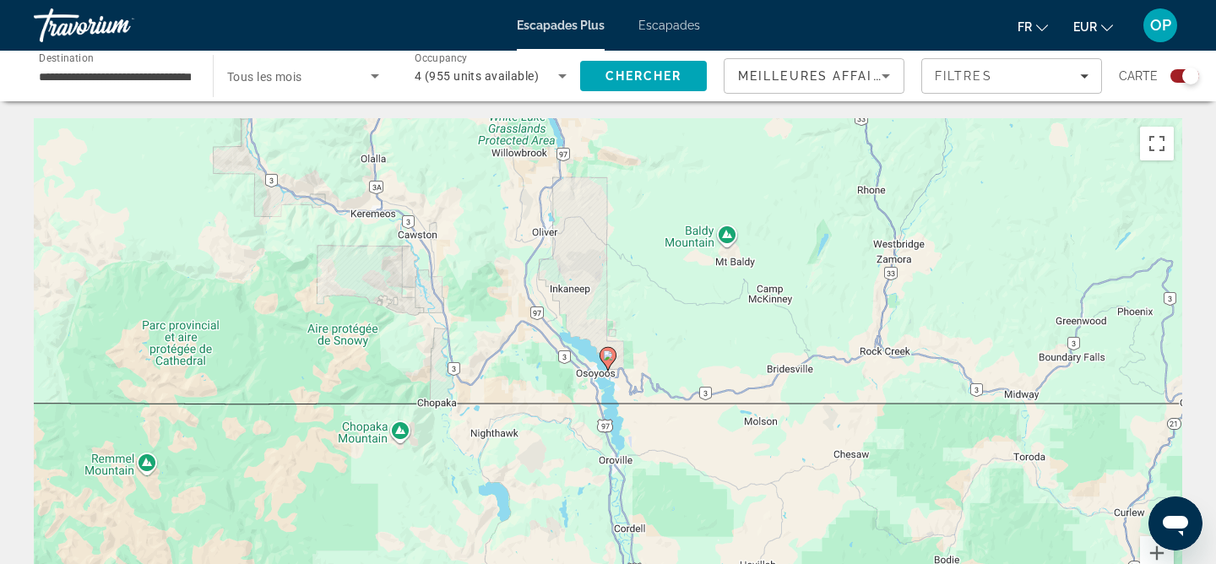
click at [610, 364] on icon "Contenu principal" at bounding box center [607, 359] width 15 height 22
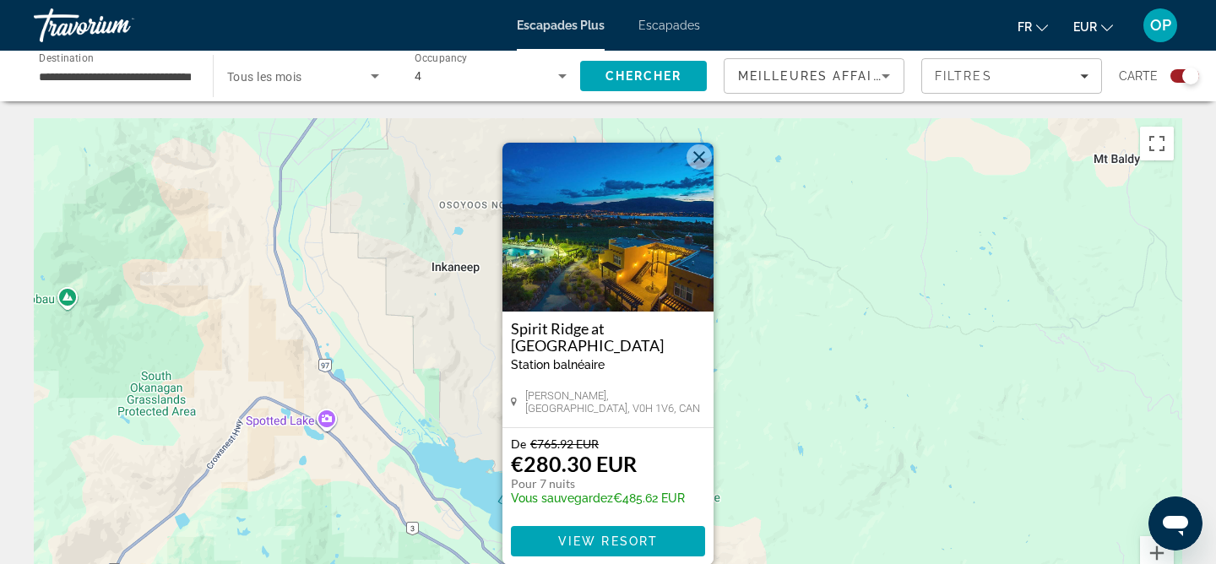
click at [696, 160] on button "Fermer" at bounding box center [698, 156] width 25 height 25
